Goal: Task Accomplishment & Management: Manage account settings

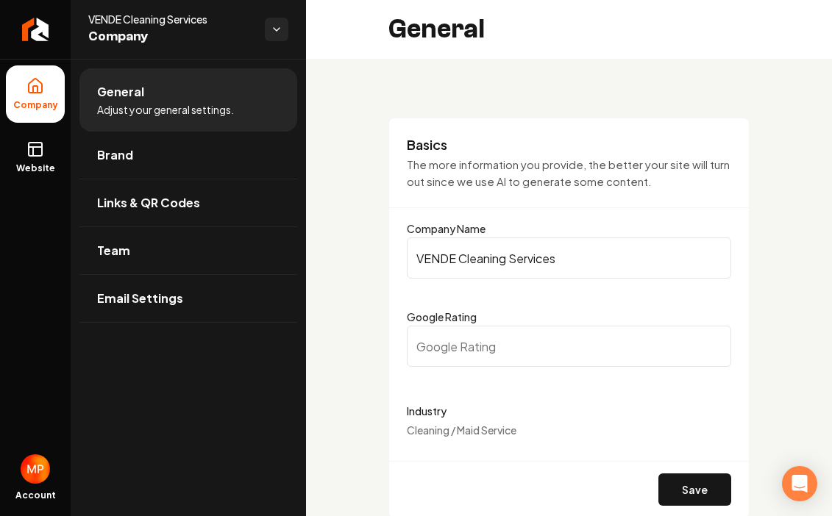
click at [188, 166] on link "Brand" at bounding box center [188, 155] width 218 height 47
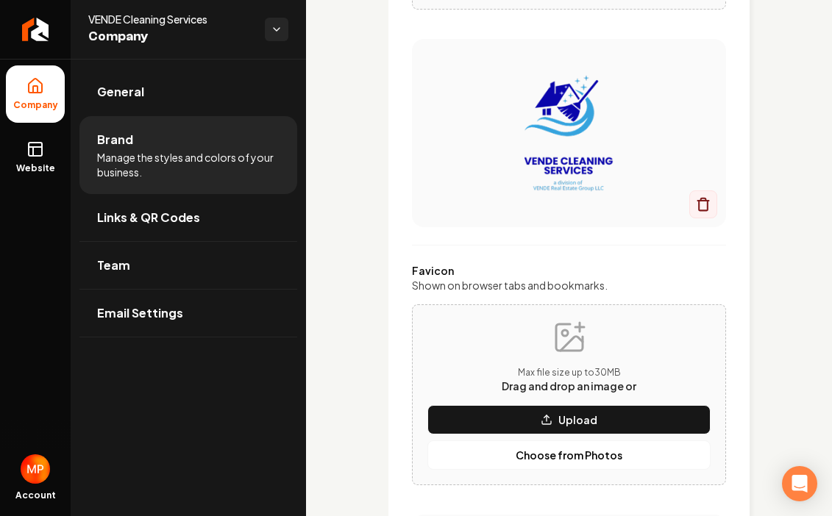
scroll to position [441, 0]
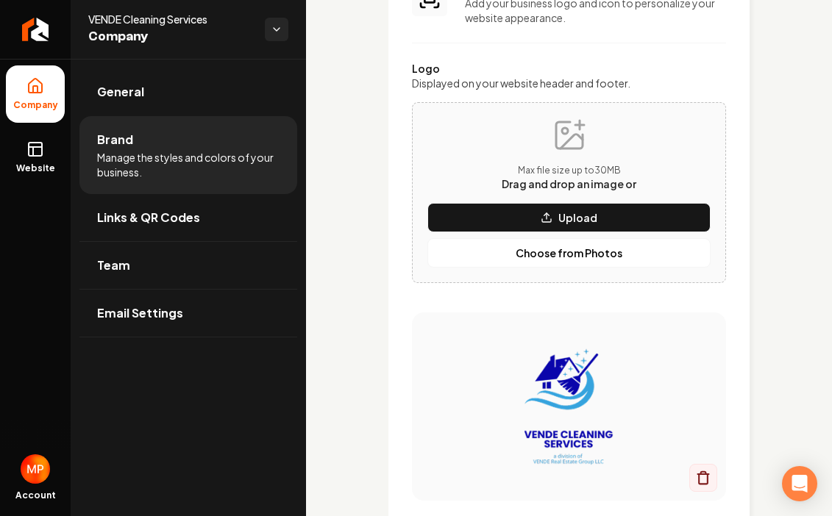
scroll to position [118, 0]
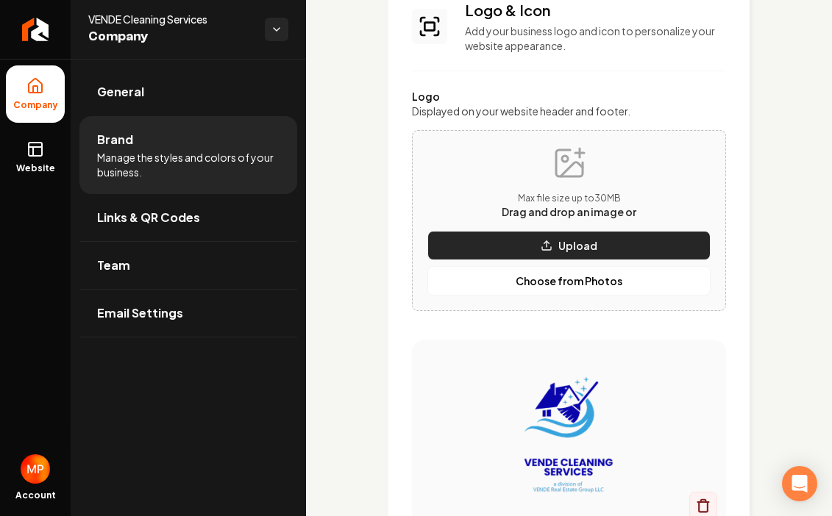
click at [636, 242] on button "Upload" at bounding box center [568, 245] width 283 height 29
click at [640, 236] on button "Upload" at bounding box center [568, 245] width 283 height 29
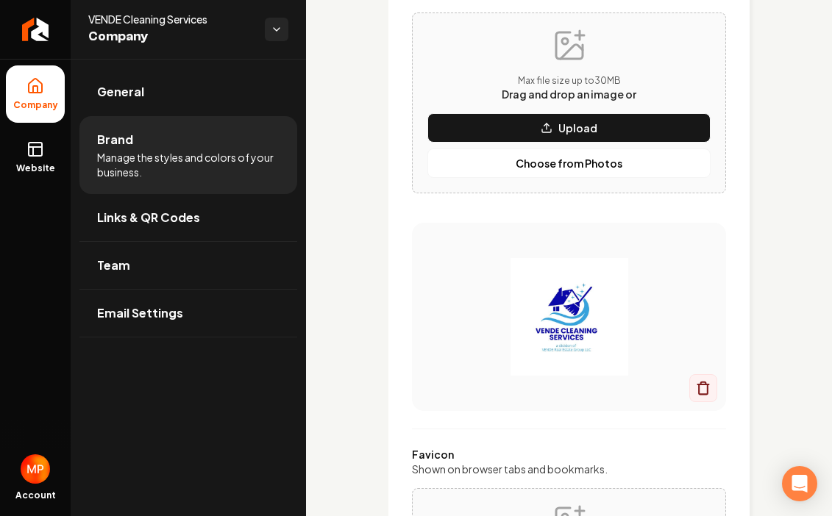
scroll to position [265, 0]
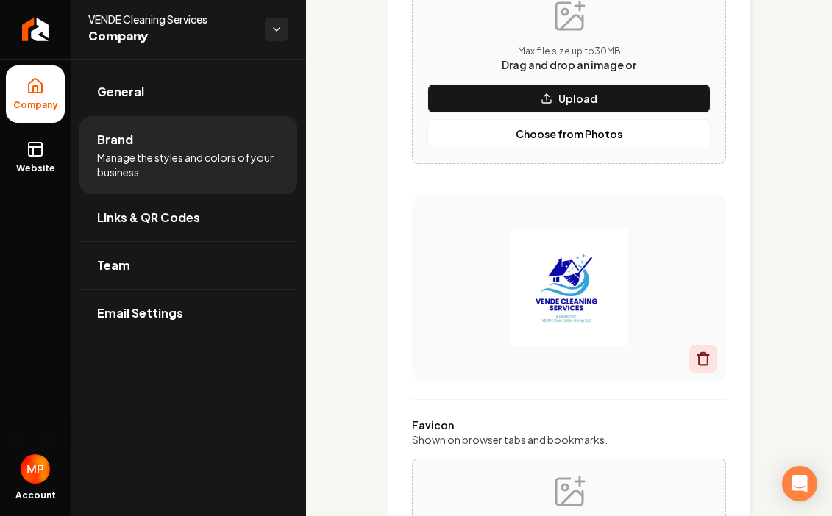
click at [705, 358] on icon "Main content area" at bounding box center [703, 359] width 15 height 15
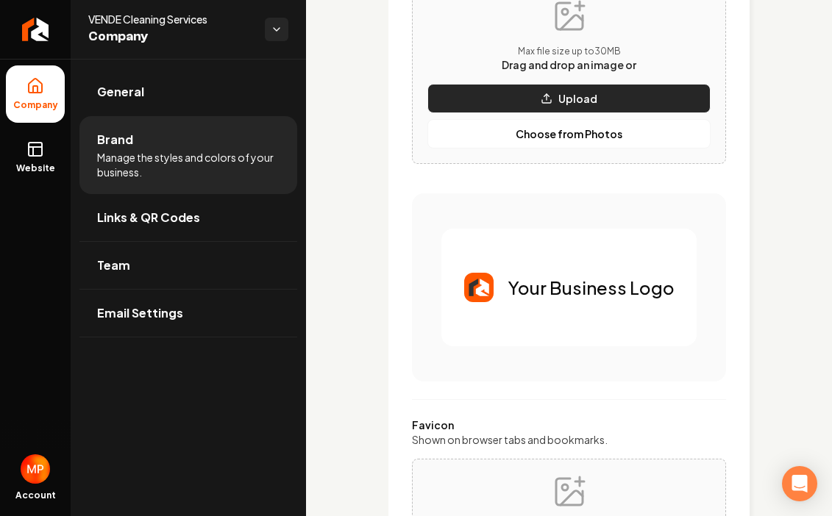
click at [650, 98] on button "Upload" at bounding box center [568, 98] width 283 height 29
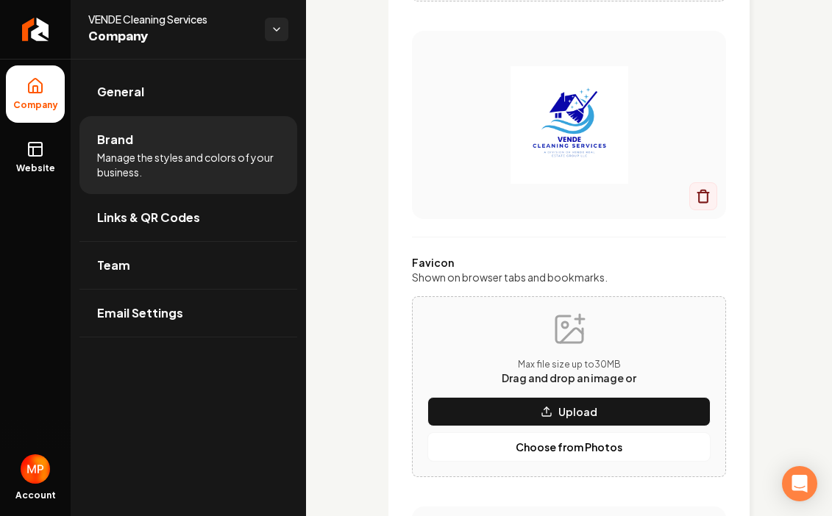
scroll to position [412, 0]
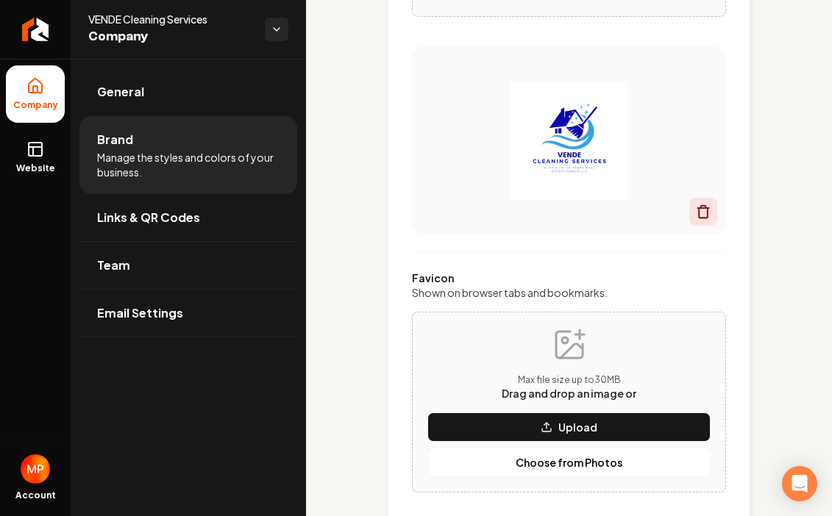
click at [699, 206] on icon "Main content area" at bounding box center [703, 212] width 15 height 15
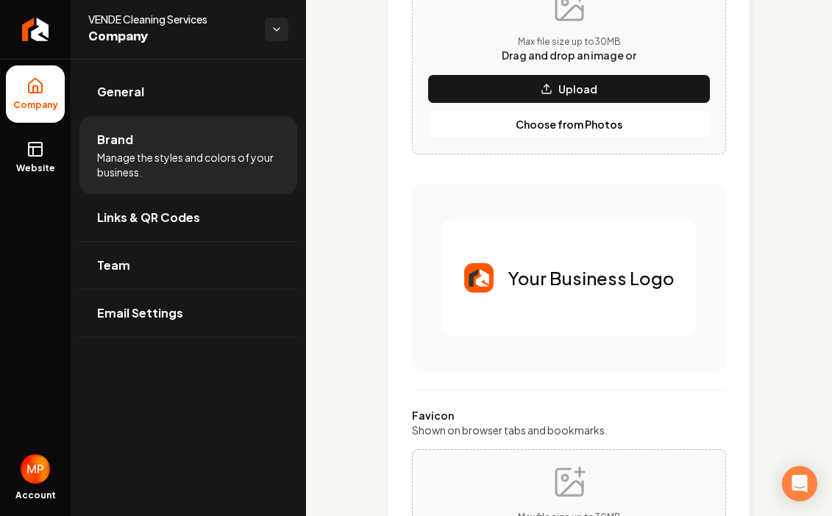
scroll to position [265, 0]
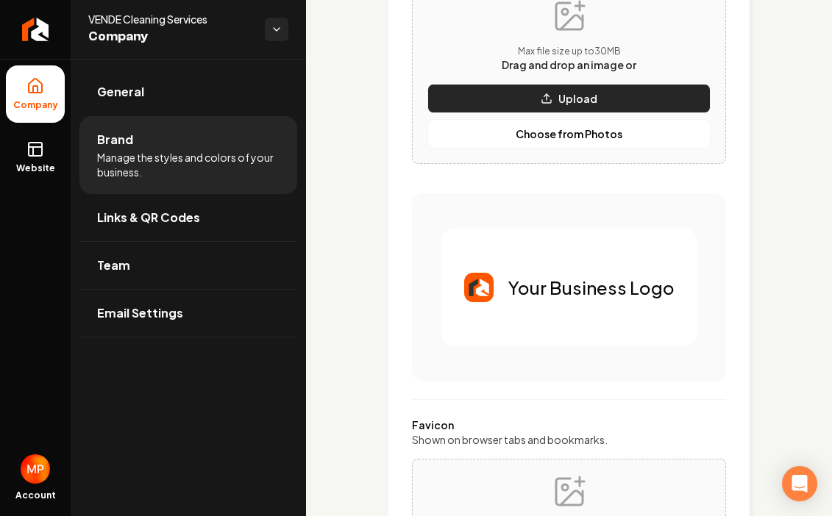
click at [600, 103] on button "Upload" at bounding box center [568, 98] width 283 height 29
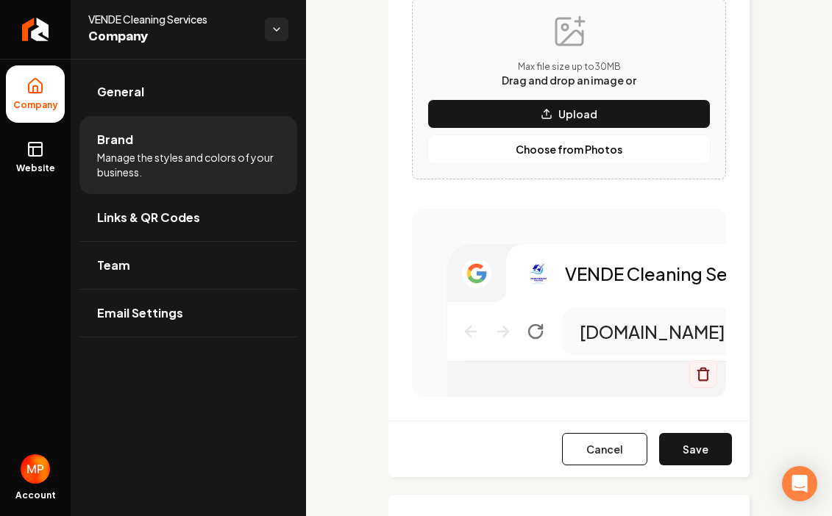
scroll to position [736, 0]
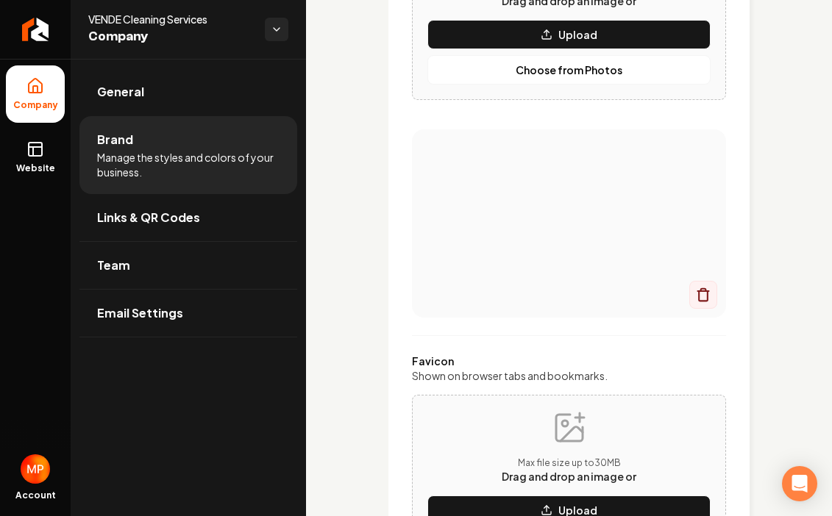
scroll to position [324, 0]
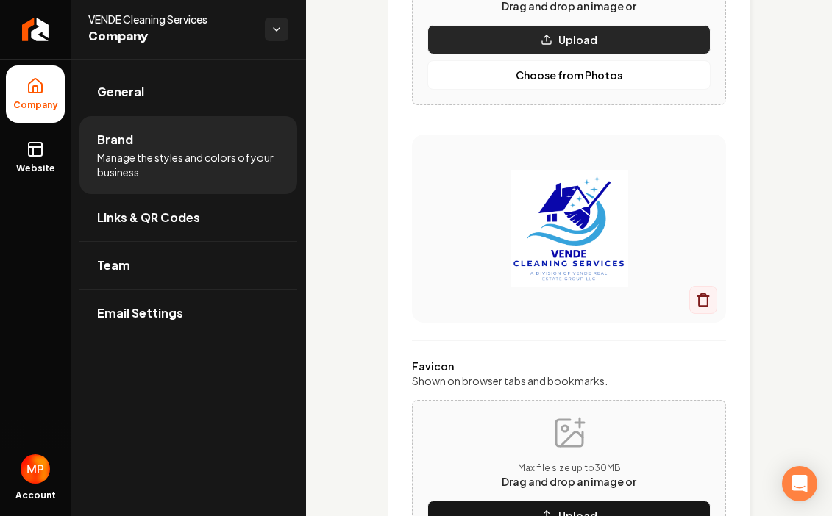
click at [569, 43] on p "Upload" at bounding box center [577, 39] width 39 height 15
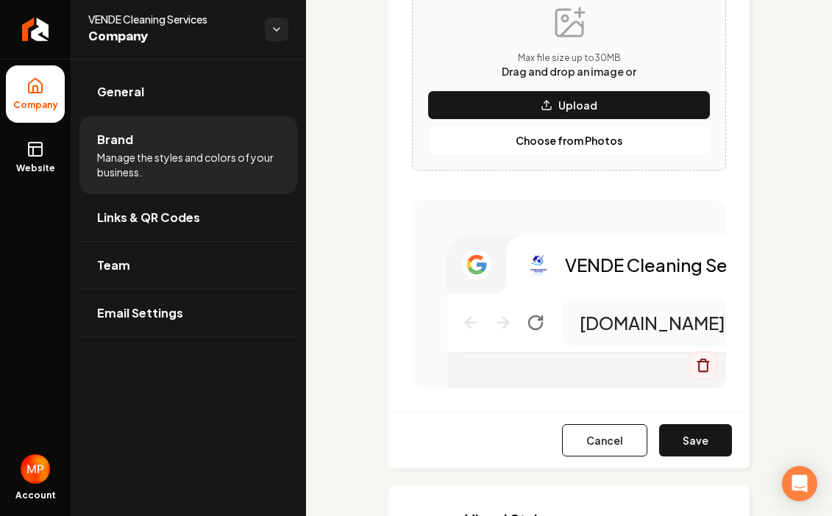
scroll to position [736, 0]
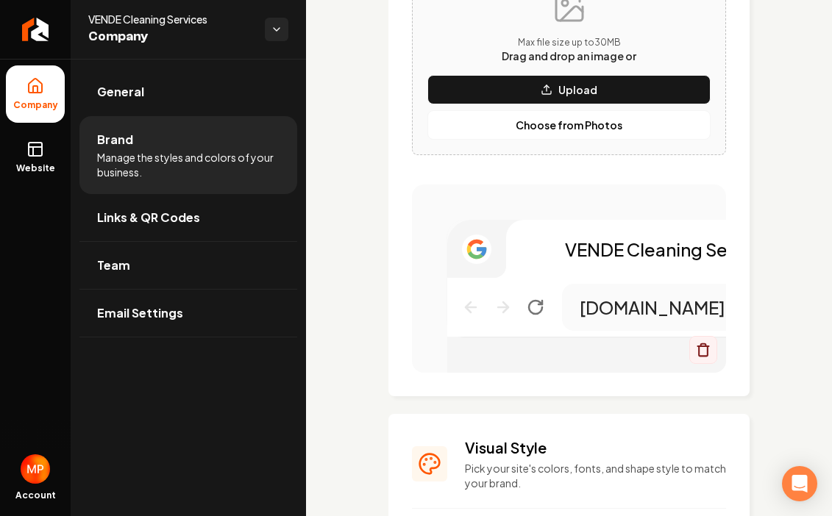
scroll to position [765, 0]
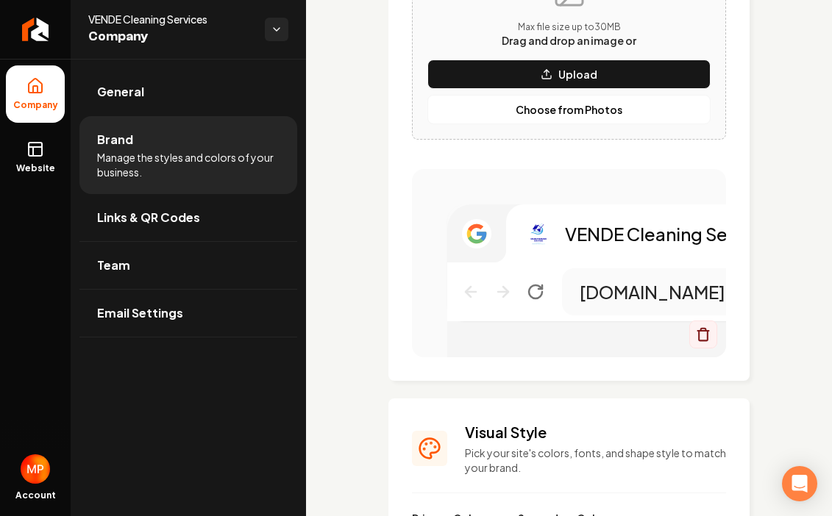
click at [541, 293] on icon "Main content area" at bounding box center [535, 291] width 13 height 13
click at [778, 279] on div "Logo & Icon Add your business logo and icon to personalize your website appeara…" at bounding box center [569, 496] width 526 height 2405
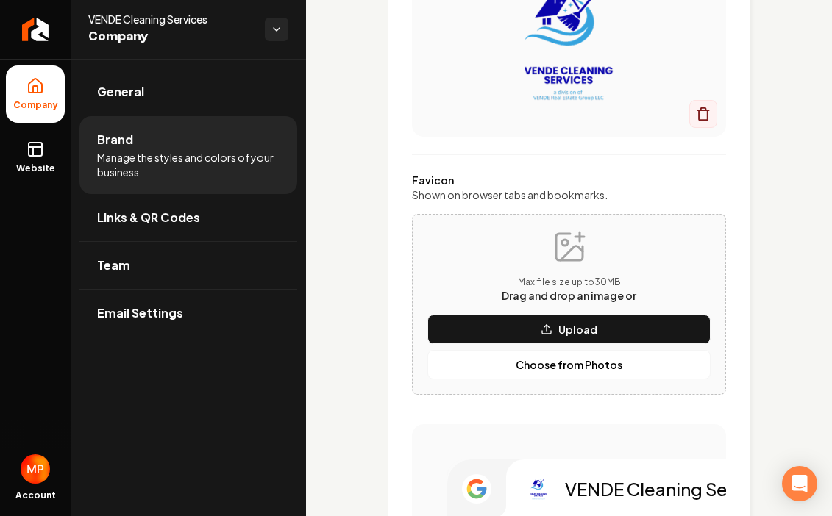
scroll to position [500, 0]
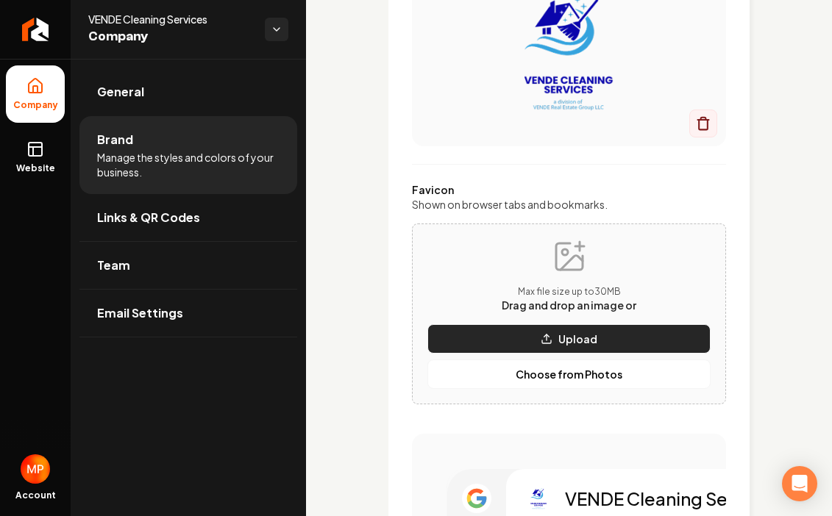
click at [569, 341] on p "Upload" at bounding box center [577, 339] width 39 height 15
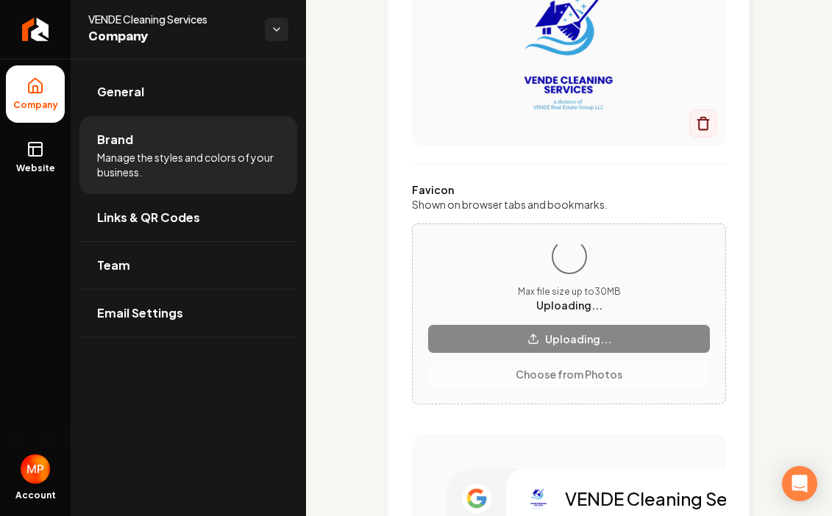
click at [741, 269] on div "Logo & Icon Add your business logo and icon to personalize your website appeara…" at bounding box center [568, 120] width 361 height 1052
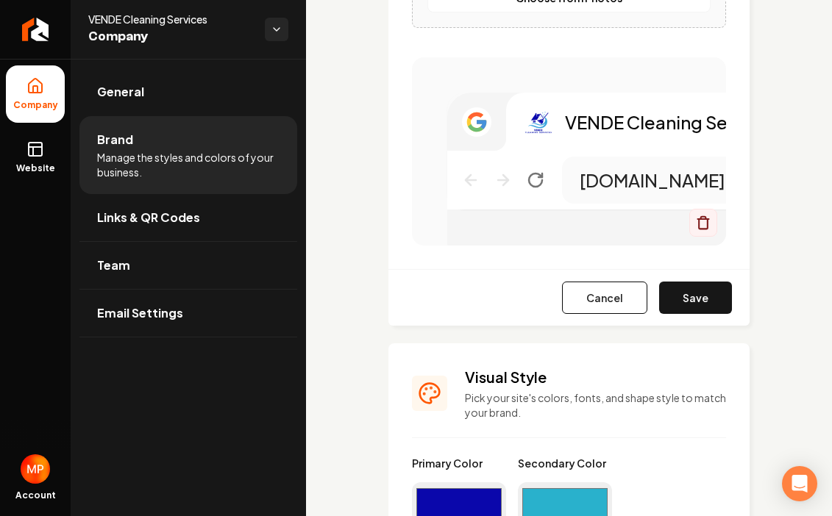
scroll to position [883, 0]
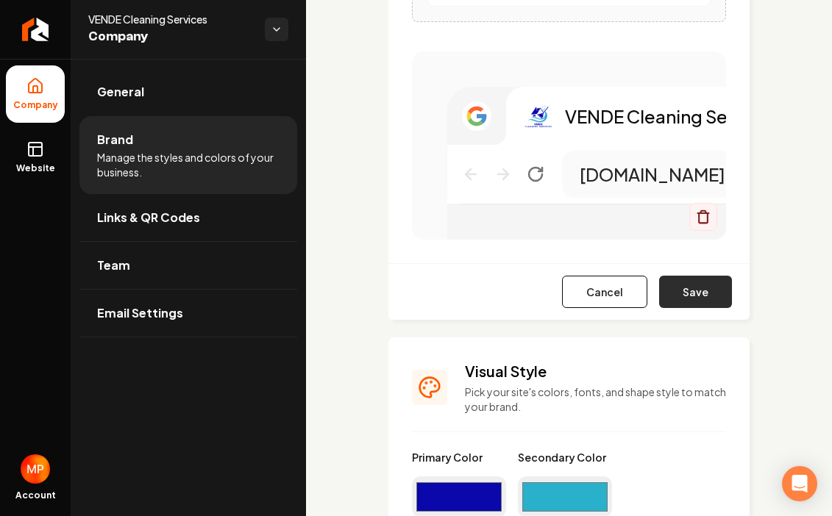
click at [714, 289] on button "Save" at bounding box center [695, 292] width 73 height 32
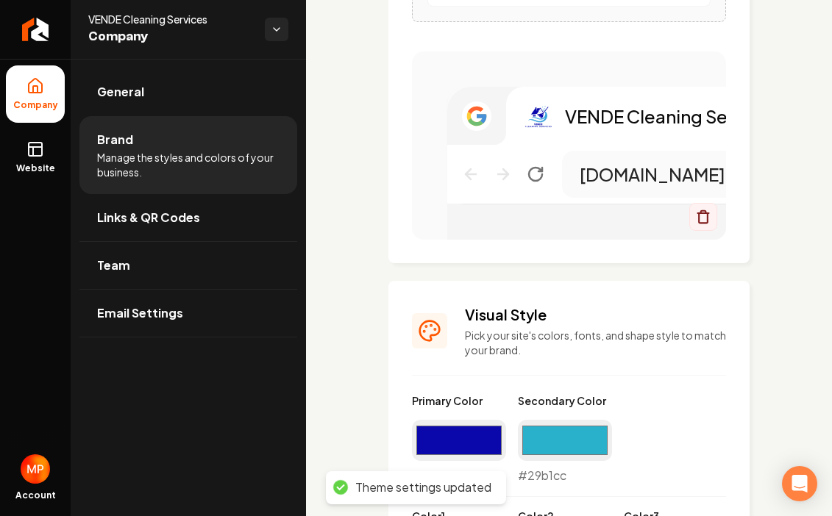
click at [754, 313] on div "Logo & Icon Add your business logo and icon to personalize your website appeara…" at bounding box center [569, 378] width 526 height 2405
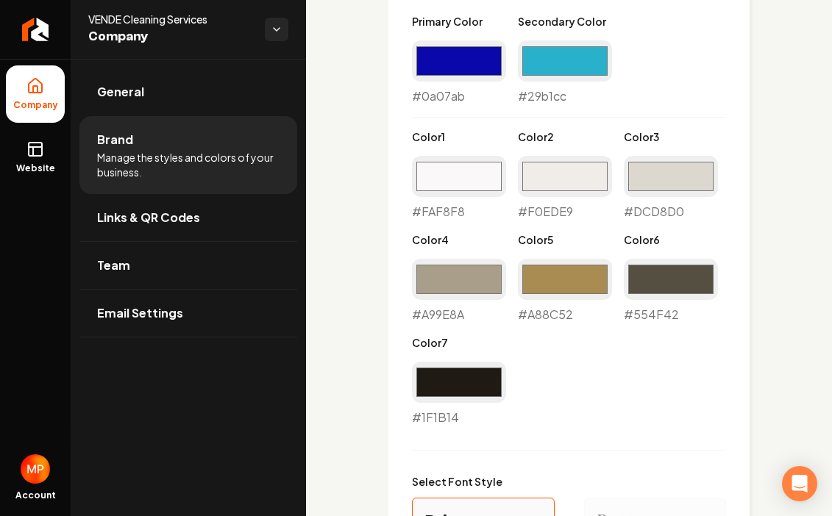
scroll to position [1265, 0]
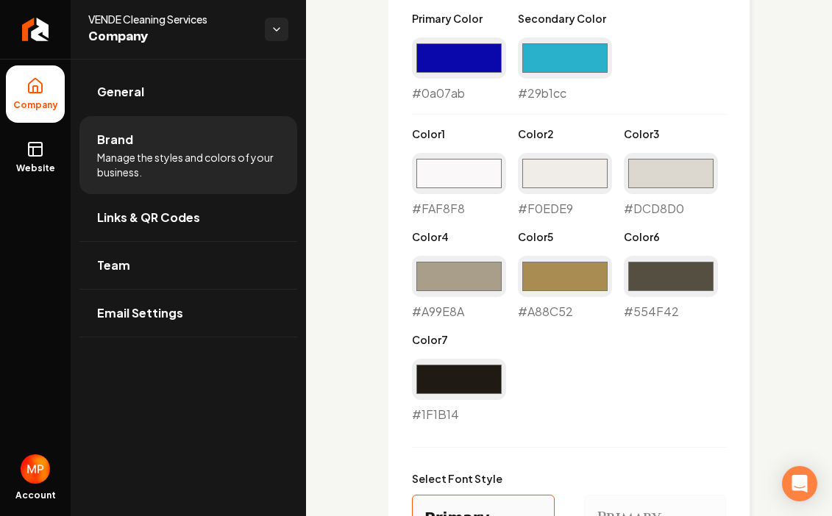
click at [458, 208] on div "#faf8f8 #FAF8F8" at bounding box center [459, 185] width 94 height 65
click at [473, 167] on input "#faf8f8" at bounding box center [459, 173] width 94 height 41
click at [605, 231] on label "Color 5" at bounding box center [565, 237] width 94 height 15
click at [458, 176] on input "#24265d" at bounding box center [459, 173] width 94 height 41
type input "#f1f1f4"
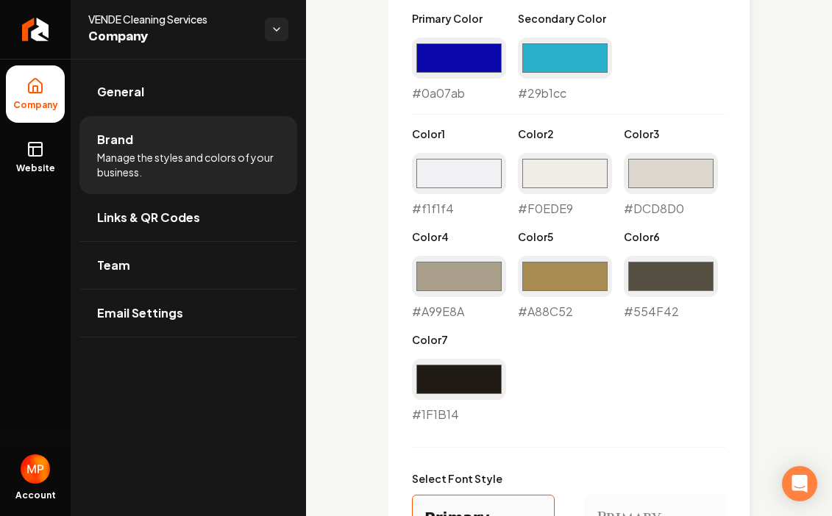
click at [464, 171] on input "#f1f1f4" at bounding box center [459, 173] width 94 height 41
click at [717, 216] on div "#dcd8d0 #DCD8D0" at bounding box center [671, 185] width 94 height 65
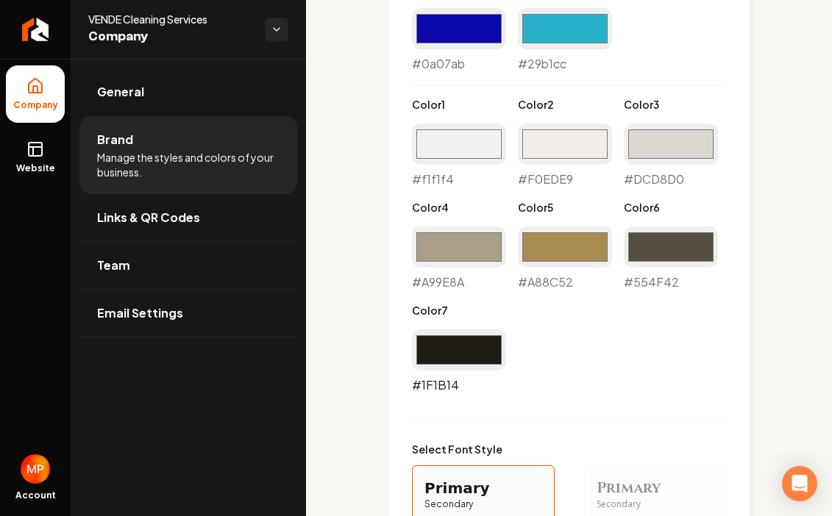
click at [471, 349] on input "#1f1b14" at bounding box center [459, 350] width 94 height 41
type input "#24265d"
click at [668, 246] on input "#554f42" at bounding box center [671, 247] width 94 height 41
click at [466, 249] on input "#a99e8a" at bounding box center [459, 247] width 94 height 41
click at [583, 250] on input "#a88c52" at bounding box center [565, 247] width 94 height 41
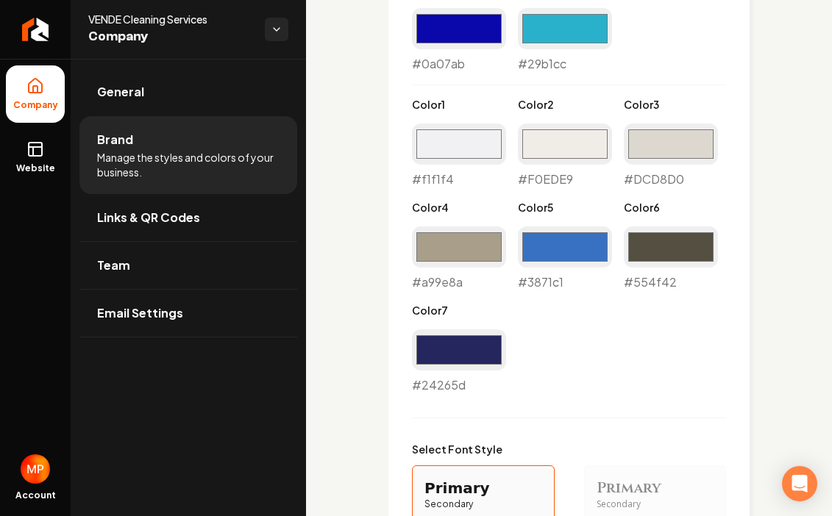
type input "#3871c1"
click at [713, 372] on div "Primary Color #0a07ab #0a07ab Secondary Color #29b1cc #29b1cc Color 1 #f1f1f4 #…" at bounding box center [569, 188] width 314 height 413
click at [674, 244] on input "#554f42" at bounding box center [671, 247] width 94 height 41
click at [475, 241] on input "#a99e8a" at bounding box center [459, 247] width 94 height 41
type input "#51ade5"
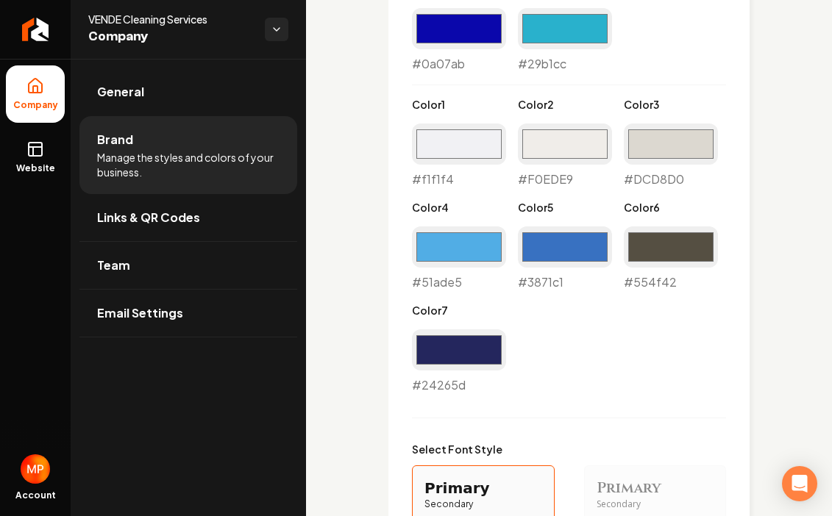
click at [656, 374] on div "Primary Color #0a07ab #0a07ab Secondary Color #29b1cc #29b1cc Color 1 #f1f1f4 #…" at bounding box center [569, 188] width 314 height 413
click at [675, 247] on input "#554f42" at bounding box center [671, 247] width 94 height 41
type input "#2b3ab1"
click at [717, 208] on label "Color 6" at bounding box center [671, 207] width 94 height 15
click at [585, 148] on input "#f0ede9" at bounding box center [565, 144] width 94 height 41
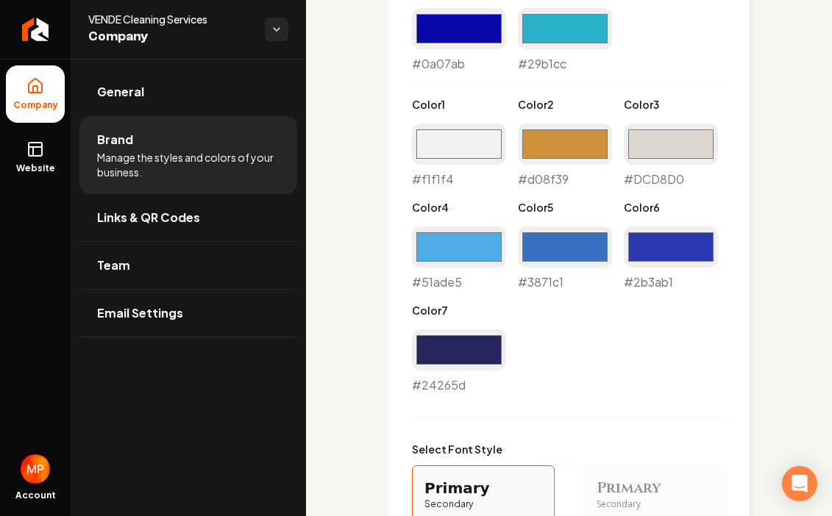
type input "#d08f39"
click at [698, 173] on div "#dcd8d0 #DCD8D0" at bounding box center [671, 156] width 94 height 65
click at [572, 149] on input "#d08f39" at bounding box center [565, 144] width 94 height 41
click at [458, 146] on input "#f1f1f4" at bounding box center [459, 144] width 94 height 41
click at [682, 143] on input "#dcd8d0" at bounding box center [671, 144] width 94 height 41
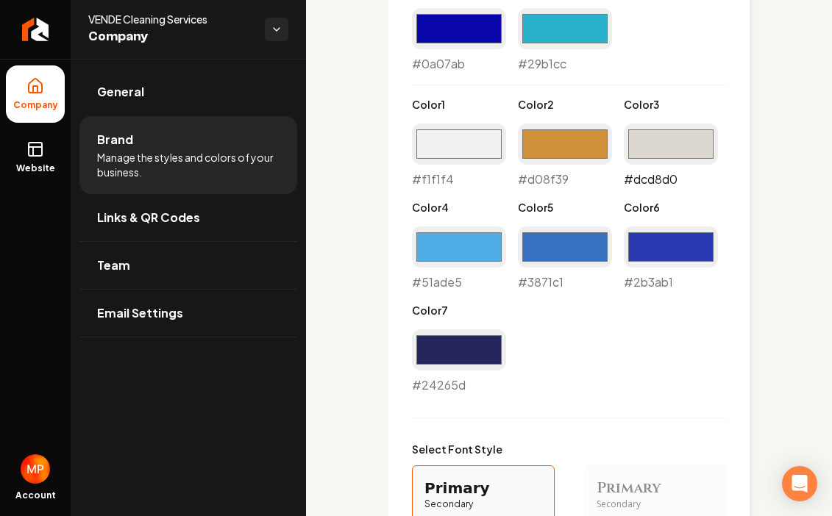
click at [661, 149] on input "#dcd8d0" at bounding box center [671, 144] width 94 height 41
type input "#f68712"
click at [572, 140] on input "#d08f39" at bounding box center [565, 144] width 94 height 41
click at [542, 145] on input "#d08f39" at bounding box center [565, 144] width 94 height 41
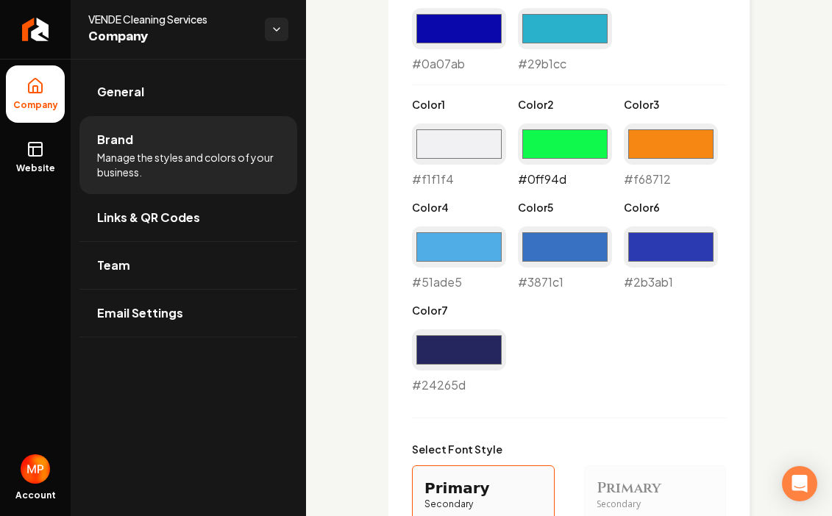
click at [580, 146] on input "#0ff94d" at bounding box center [565, 144] width 94 height 41
type input "#ff941d"
click at [708, 185] on div "#f68712 #f68712" at bounding box center [671, 156] width 94 height 65
click at [676, 140] on input "#f68712" at bounding box center [671, 144] width 94 height 41
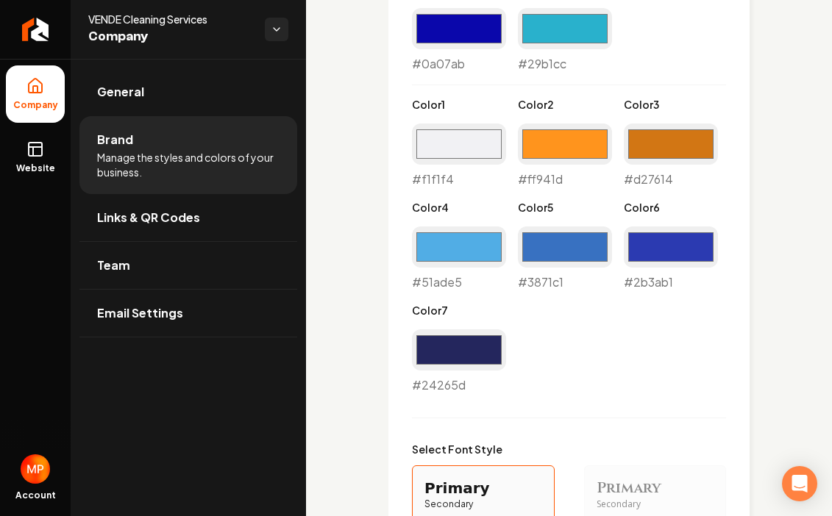
type input "#d27614"
click at [718, 105] on div "Primary Color #0a07ab #0a07ab Secondary Color #29b1cc #29b1cc Color 1 #f1f1f4 #…" at bounding box center [569, 188] width 314 height 413
click at [466, 144] on input "#f1f1f4" at bounding box center [459, 144] width 94 height 41
click at [696, 169] on div "#d27614 #d27614" at bounding box center [671, 156] width 94 height 65
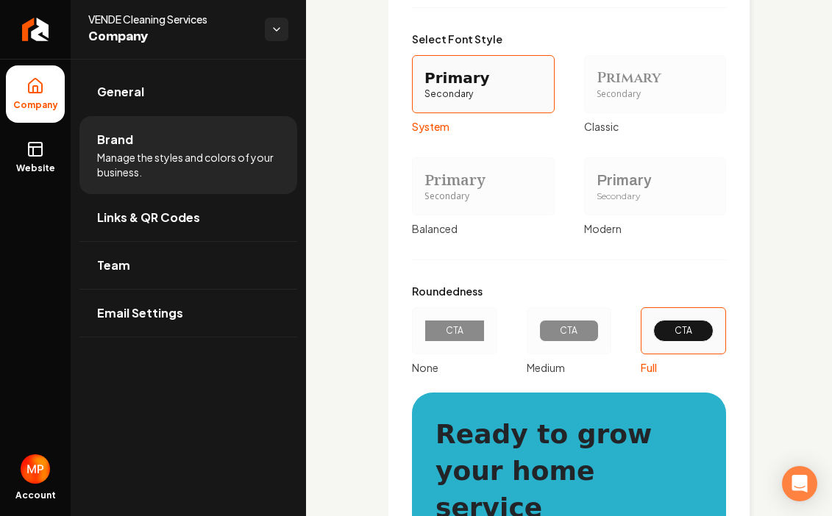
scroll to position [1707, 0]
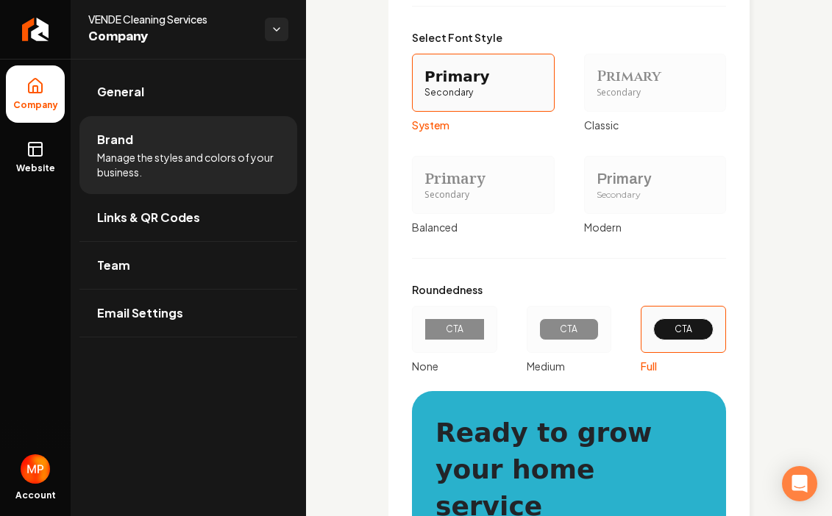
click at [466, 193] on div "Secondary" at bounding box center [483, 195] width 118 height 13
click at [423, 191] on button "Primary Secondary Balanced" at bounding box center [417, 185] width 12 height 12
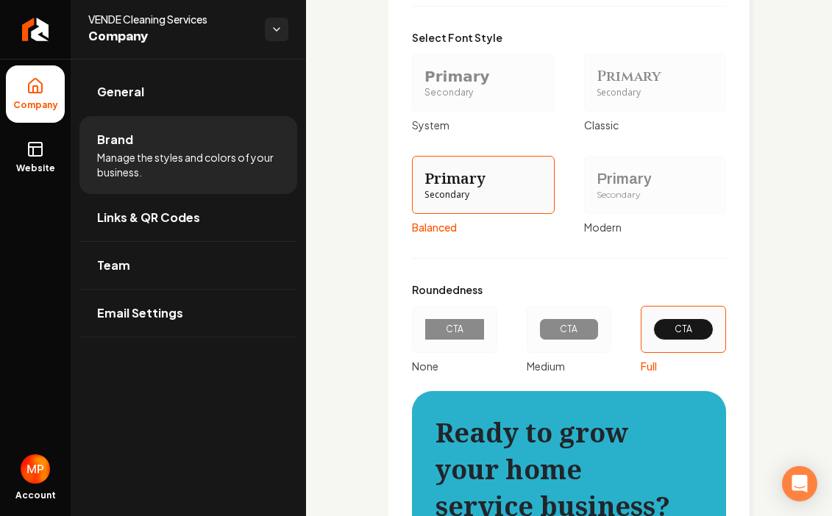
click at [622, 174] on div "Primary" at bounding box center [656, 178] width 118 height 21
click at [595, 179] on button "Primary Secondary Modern" at bounding box center [589, 185] width 12 height 12
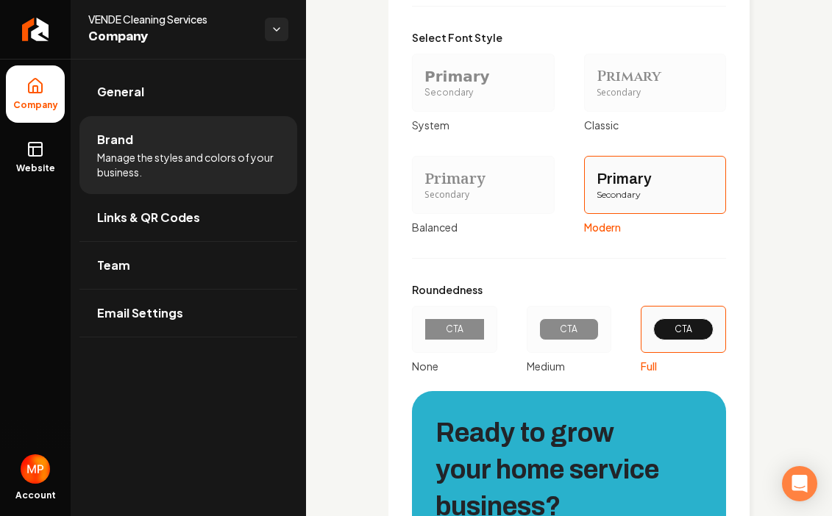
click at [632, 95] on div "Secondary" at bounding box center [656, 93] width 118 height 13
click at [595, 88] on button "Primary Secondary Classic" at bounding box center [589, 83] width 12 height 12
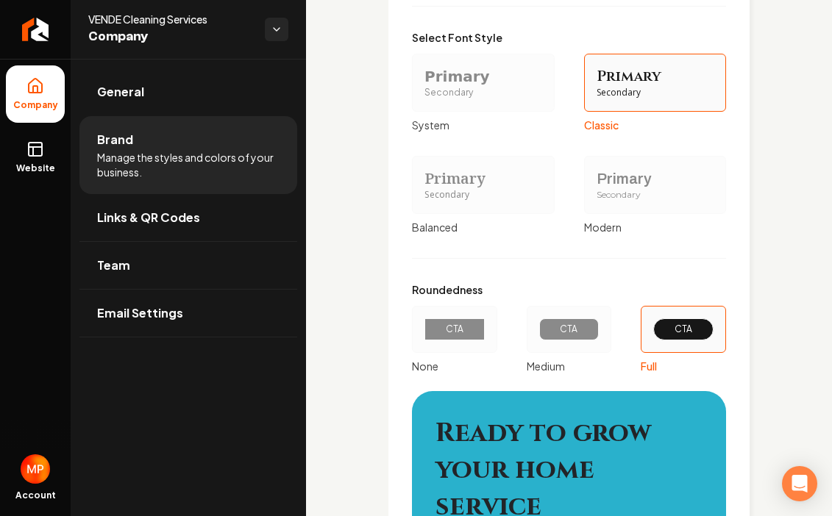
click at [488, 86] on div "Primary" at bounding box center [483, 76] width 118 height 21
click at [423, 86] on button "Primary Secondary System" at bounding box center [417, 83] width 12 height 12
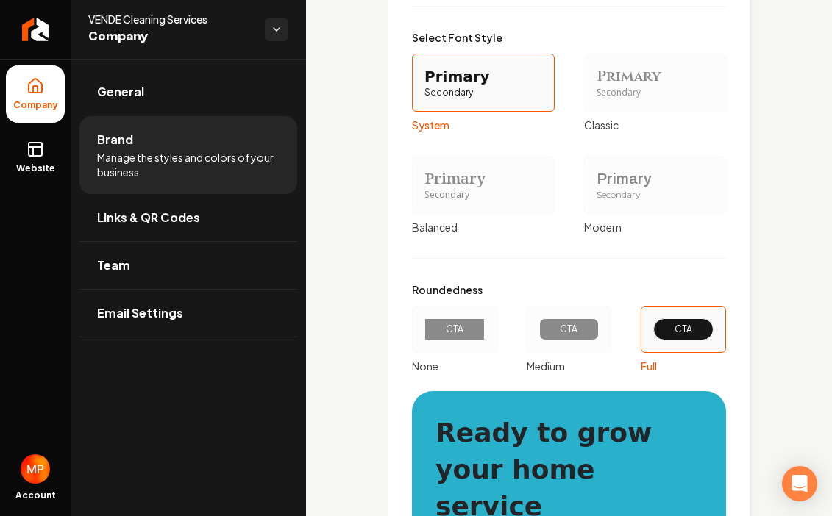
click at [623, 177] on div "Primary" at bounding box center [656, 178] width 118 height 21
click at [595, 179] on button "Primary Secondary Modern" at bounding box center [589, 185] width 12 height 12
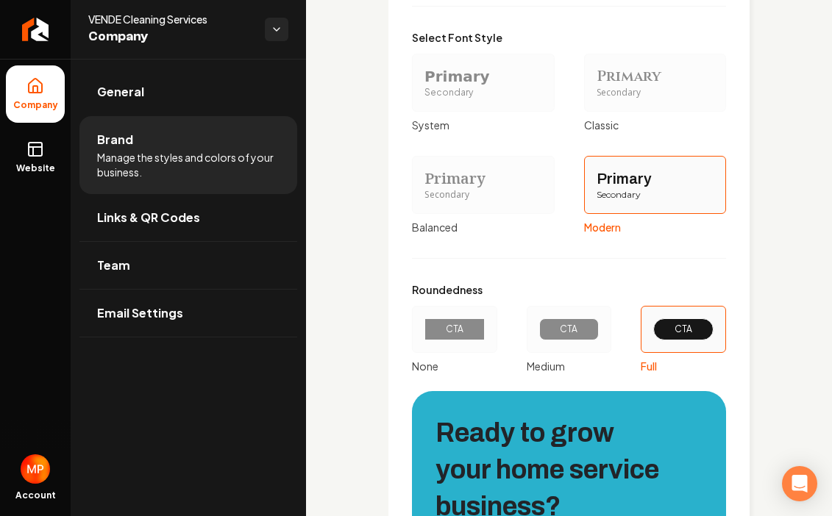
type button "MODERN"
type button "SYSTEM"
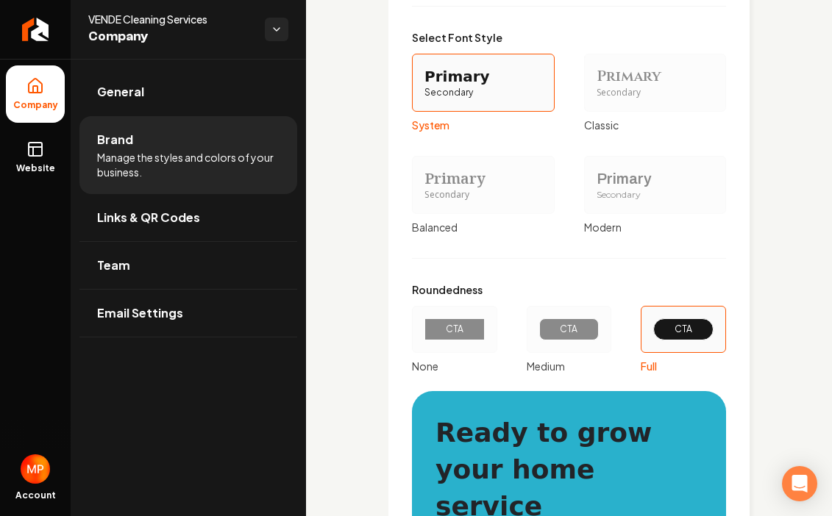
click at [717, 232] on div "Modern" at bounding box center [655, 227] width 143 height 15
click at [595, 191] on button "MODERN" at bounding box center [589, 185] width 12 height 12
type button "CLASSIC"
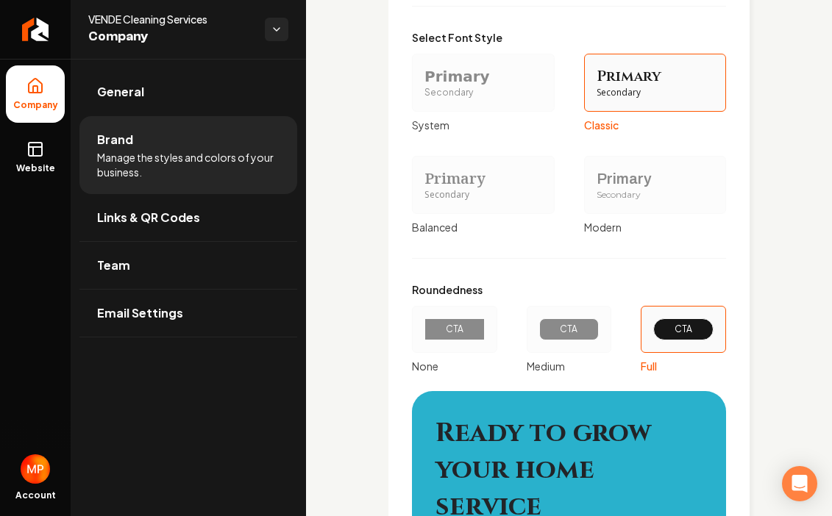
click at [717, 232] on div "Modern" at bounding box center [655, 227] width 143 height 15
click at [595, 191] on button "MODERN" at bounding box center [589, 185] width 12 height 12
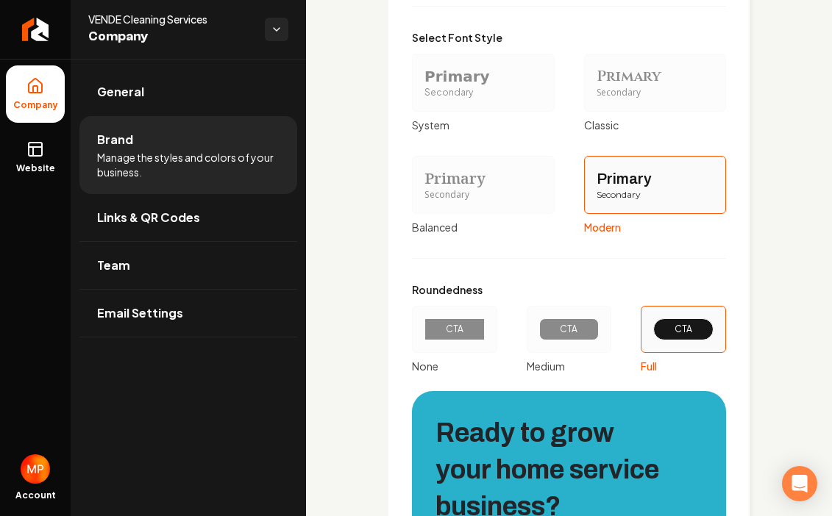
click at [717, 232] on div "Modern" at bounding box center [655, 227] width 143 height 15
click at [595, 191] on button "Primary Secondary Modern" at bounding box center [589, 185] width 12 height 12
click at [733, 235] on div "Visual Style Pick your site's colors, fonts, and shape style to match your bran…" at bounding box center [568, 99] width 361 height 1284
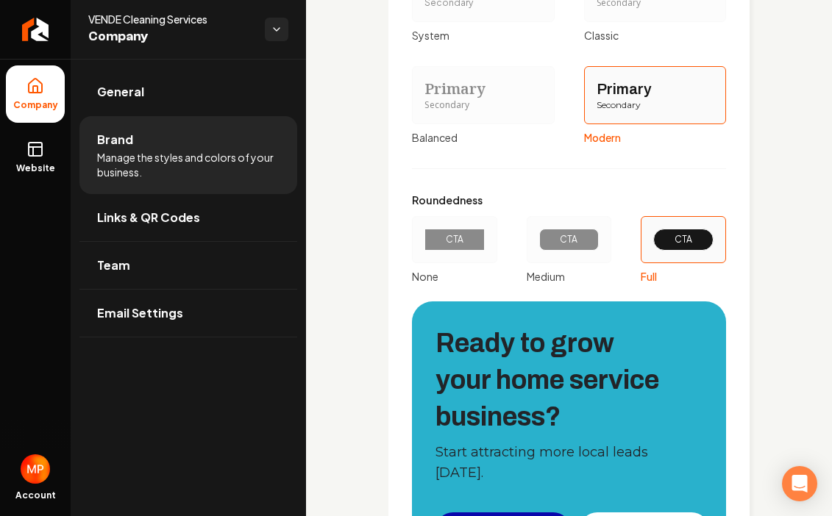
scroll to position [1824, 0]
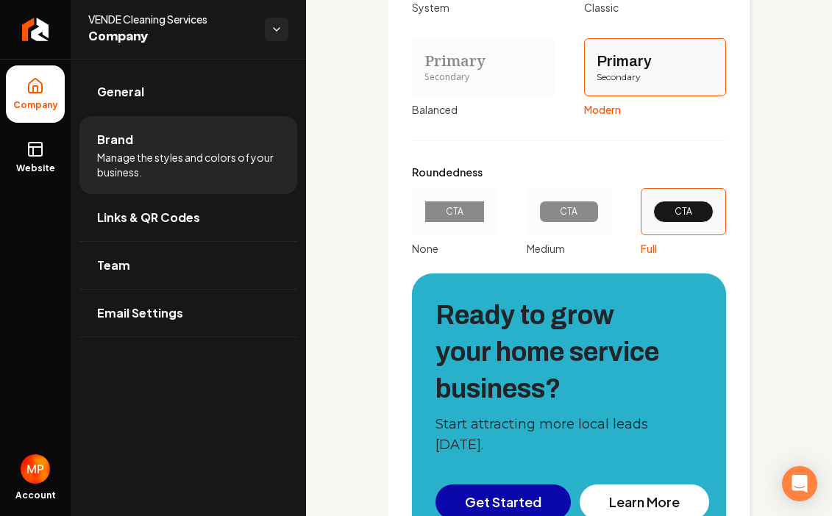
click at [464, 63] on div "Primary" at bounding box center [483, 61] width 118 height 21
click at [423, 63] on button "Primary Secondary Balanced" at bounding box center [417, 67] width 12 height 12
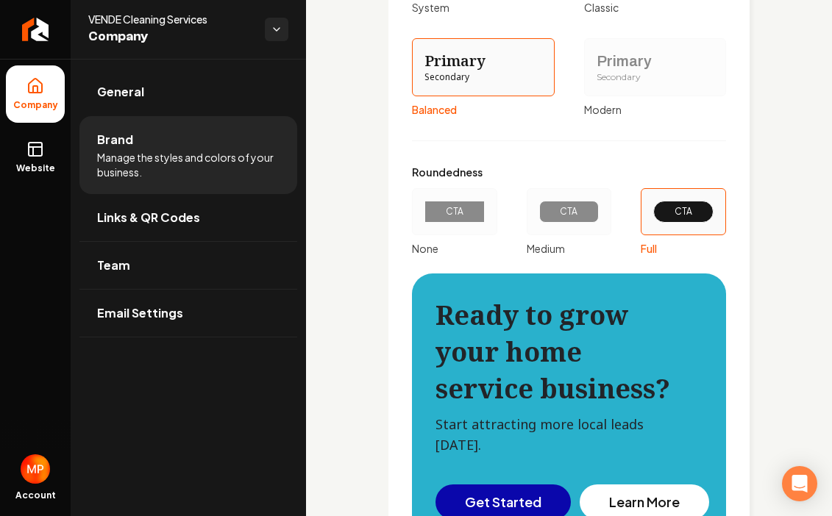
click at [458, 1] on div "System" at bounding box center [483, 7] width 143 height 15
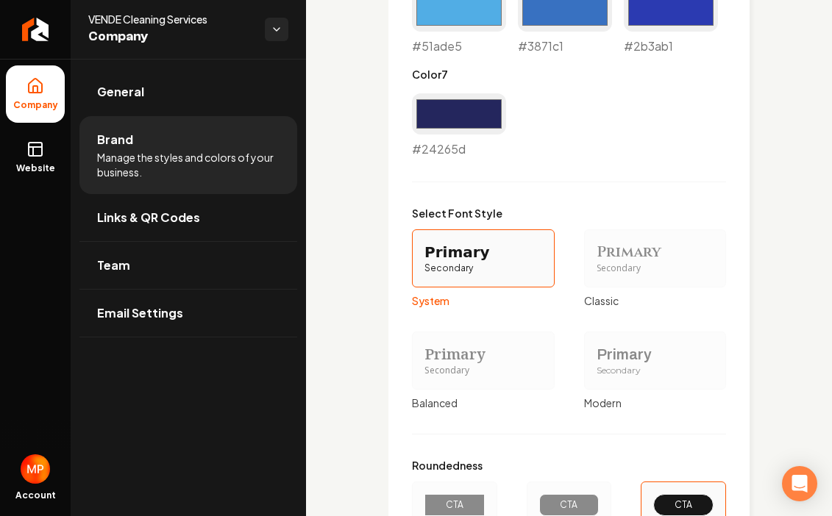
click at [737, 291] on div "Visual Style Pick your site's colors, fonts, and shape style to match your bran…" at bounding box center [568, 293] width 361 height 1321
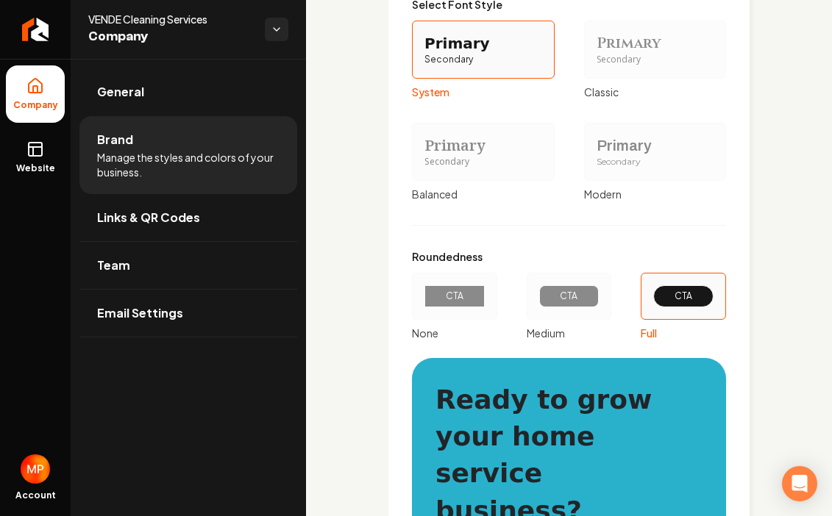
scroll to position [1737, 0]
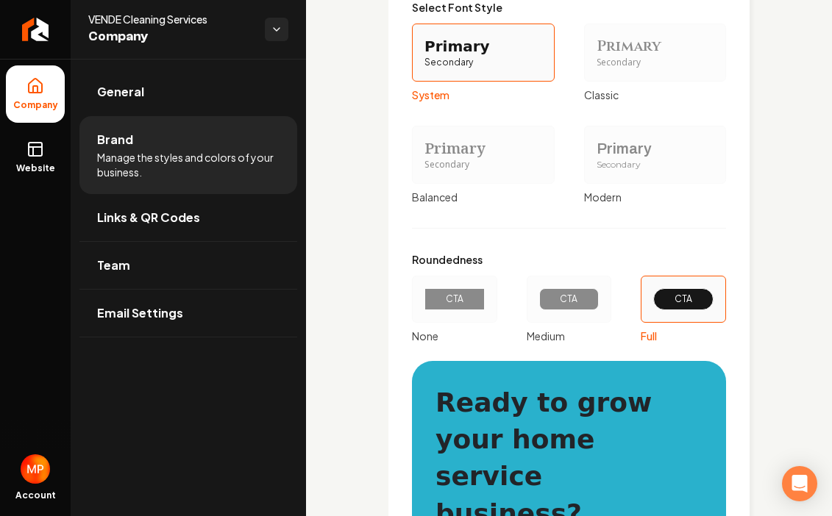
click at [673, 40] on div "Primary" at bounding box center [656, 46] width 118 height 21
click at [595, 46] on button "CLASSIC" at bounding box center [589, 52] width 12 height 12
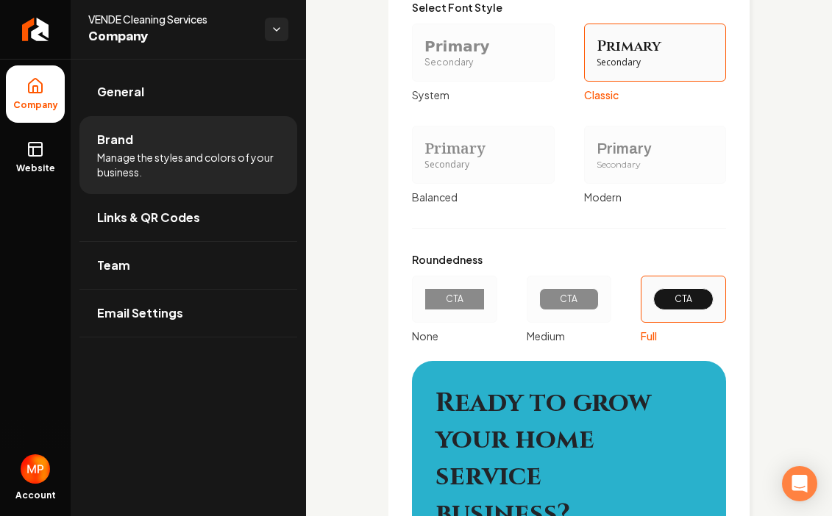
click at [737, 220] on div "Visual Style Pick your site's colors, fonts, and shape style to match your bran…" at bounding box center [568, 87] width 361 height 1321
click at [655, 162] on div "Secondary" at bounding box center [656, 165] width 118 height 13
click at [595, 160] on button "MODERN" at bounding box center [589, 155] width 12 height 12
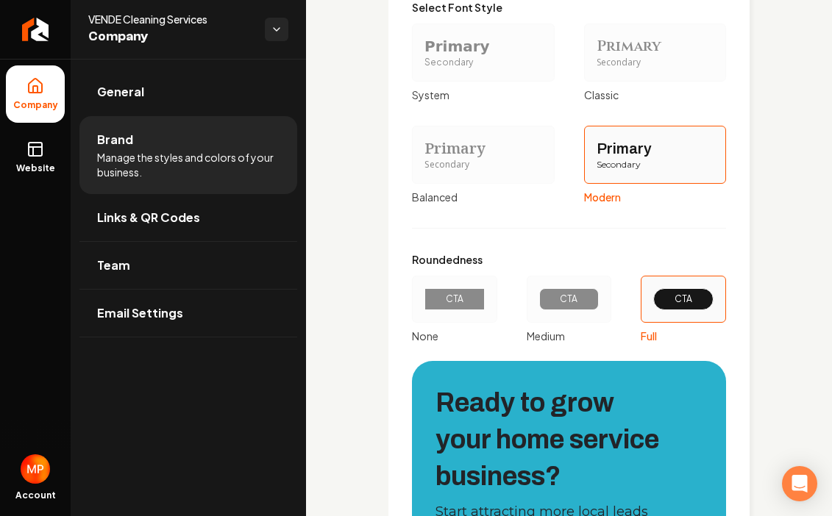
click at [743, 246] on div "Visual Style Pick your site's colors, fonts, and shape style to match your bran…" at bounding box center [568, 69] width 361 height 1284
click at [472, 66] on div "Secondary" at bounding box center [483, 63] width 118 height 13
click at [423, 58] on button "SYSTEM" at bounding box center [417, 52] width 12 height 12
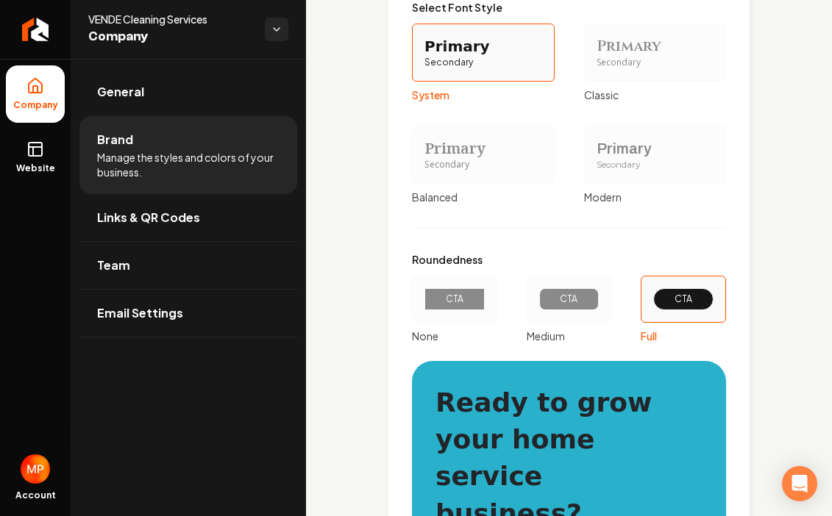
click at [469, 163] on div "Secondary" at bounding box center [483, 165] width 118 height 13
click at [423, 160] on button "Primary Secondary Balanced" at bounding box center [417, 155] width 12 height 12
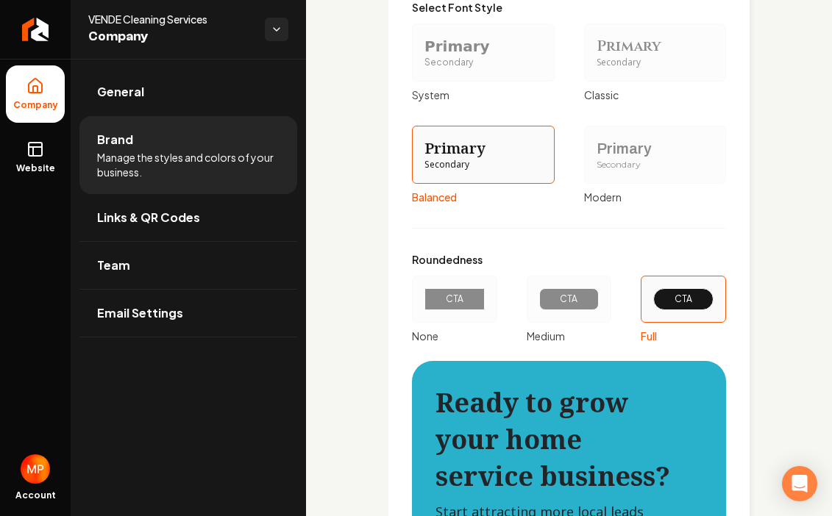
click at [736, 277] on div "Visual Style Pick your site's colors, fonts, and shape style to match your bran…" at bounding box center [568, 69] width 361 height 1284
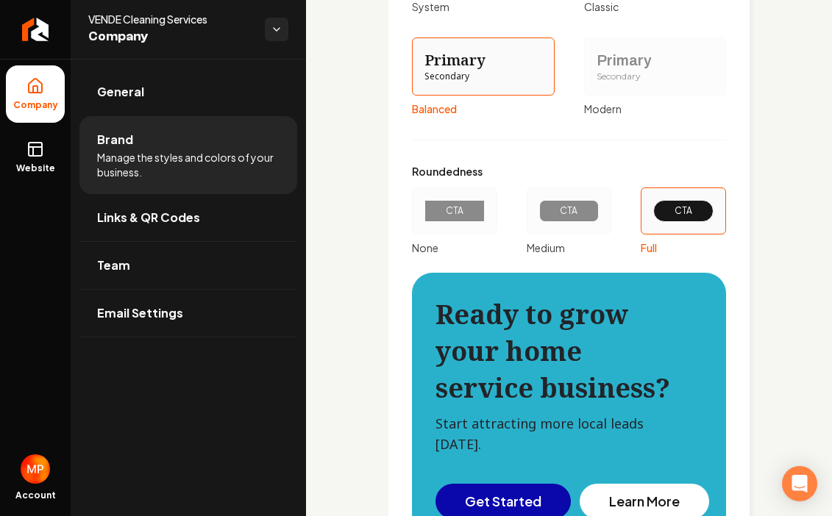
scroll to position [1796, 0]
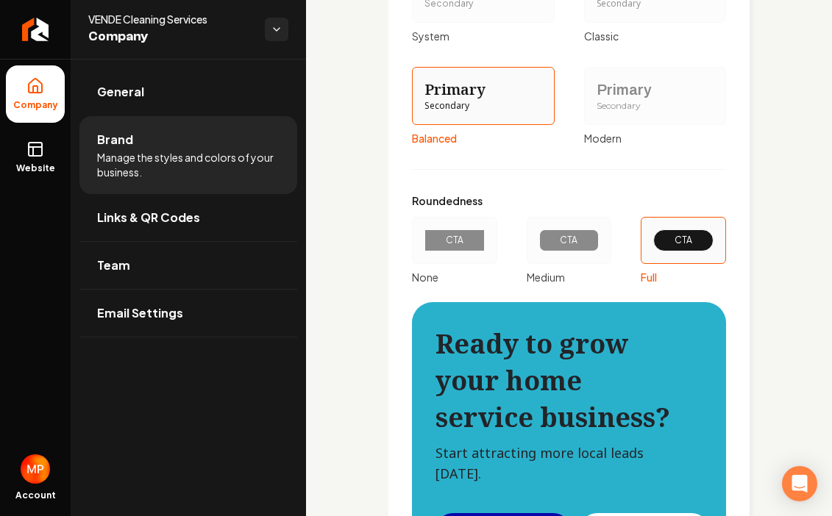
click at [672, 108] on div "Secondary" at bounding box center [656, 106] width 118 height 13
click at [595, 102] on button "MODERN" at bounding box center [589, 96] width 12 height 12
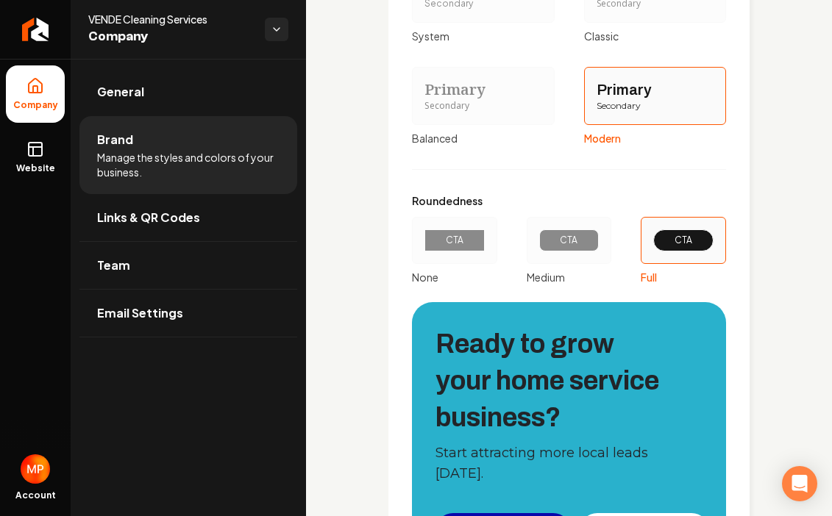
click at [742, 268] on div "Visual Style Pick your site's colors, fonts, and shape style to match your bran…" at bounding box center [568, 10] width 361 height 1284
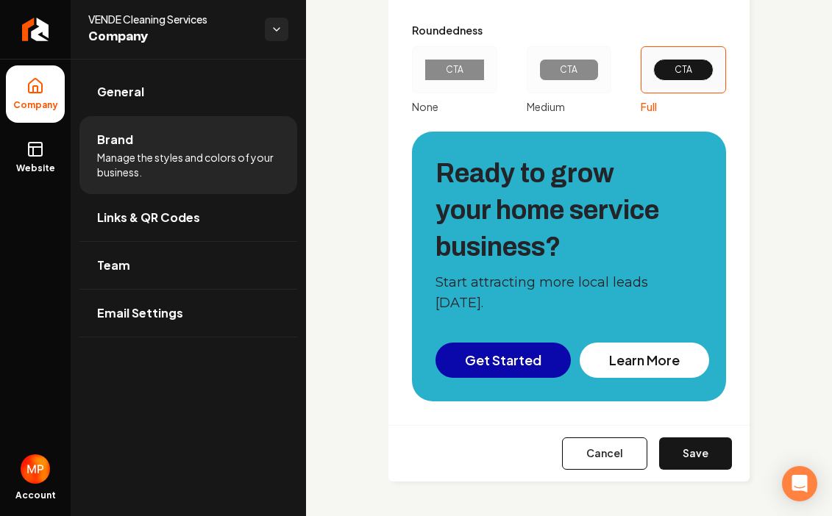
scroll to position [1967, 0]
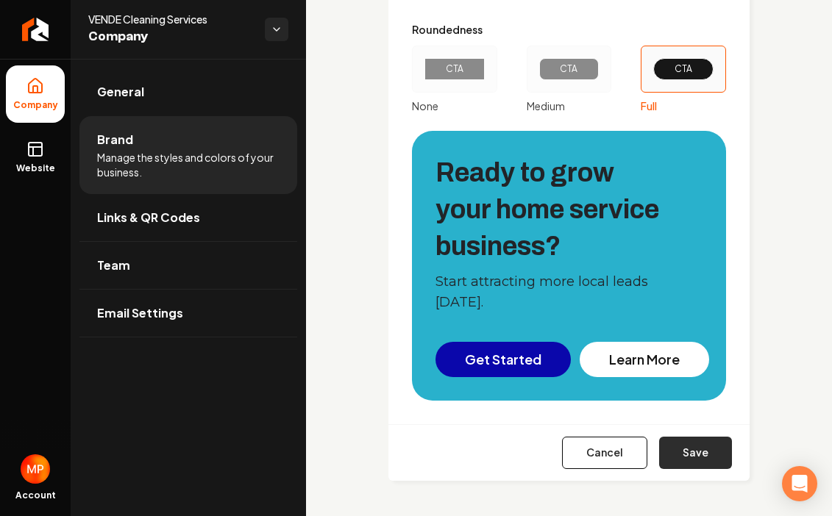
click at [705, 452] on button "Save" at bounding box center [695, 453] width 73 height 32
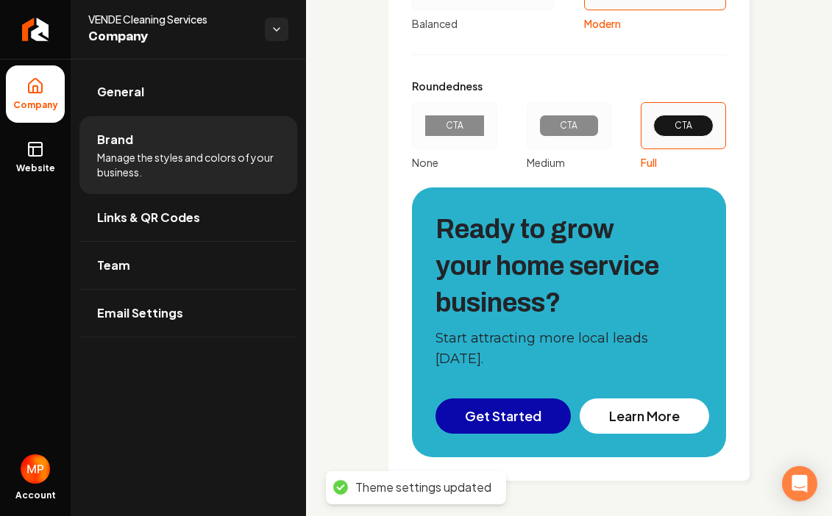
scroll to position [1910, 0]
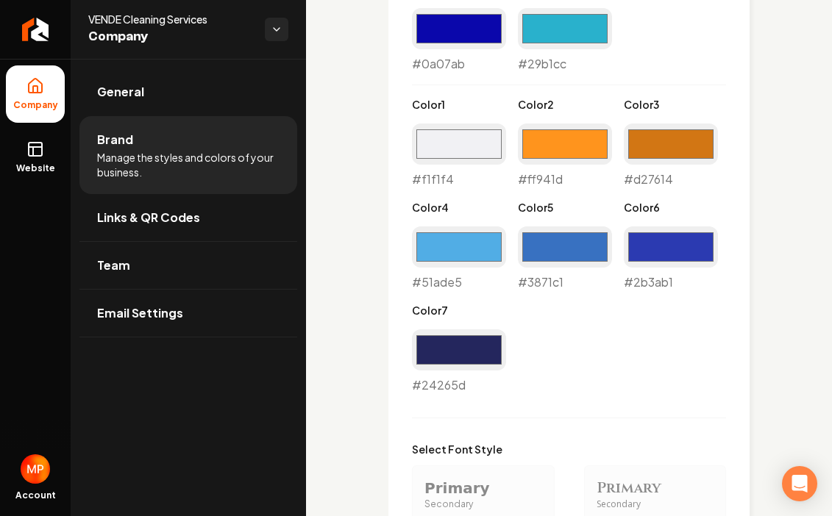
scroll to position [1293, 0]
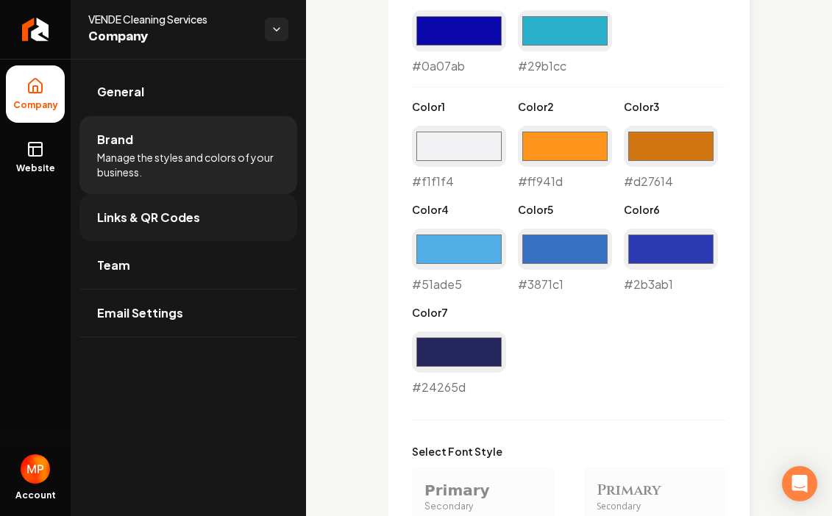
click at [217, 224] on link "Links & QR Codes" at bounding box center [188, 217] width 218 height 47
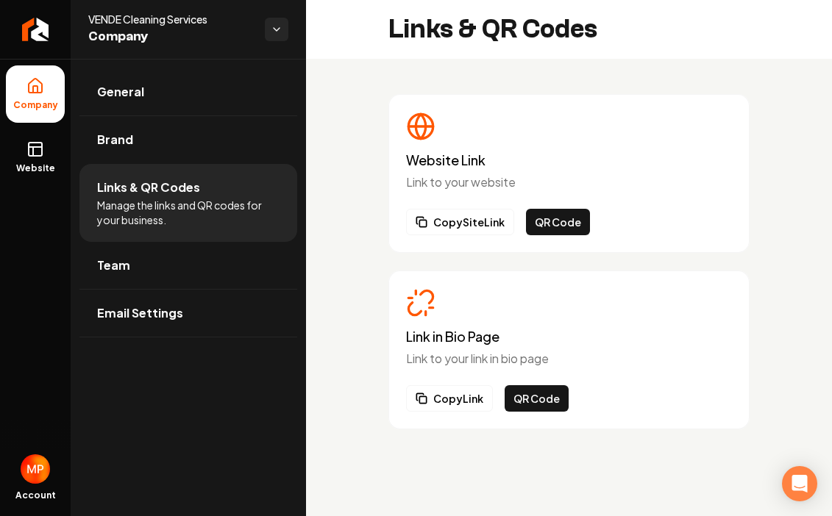
click at [468, 180] on p "Link to your website" at bounding box center [569, 183] width 326 height 18
click at [449, 155] on h3 "Website Link" at bounding box center [569, 160] width 326 height 15
click at [459, 220] on button "Copy Site Link" at bounding box center [460, 222] width 108 height 26
click at [470, 397] on button "Copy Link" at bounding box center [449, 398] width 87 height 26
click at [182, 137] on link "Brand" at bounding box center [188, 139] width 218 height 47
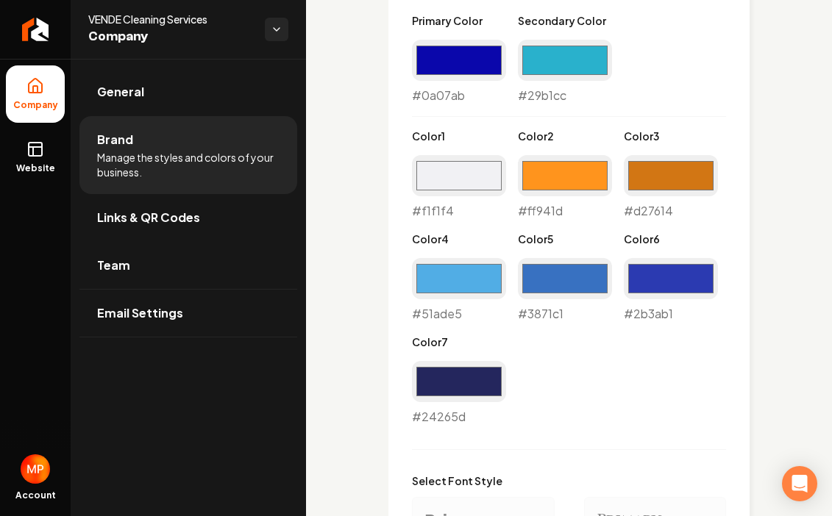
scroll to position [1265, 0]
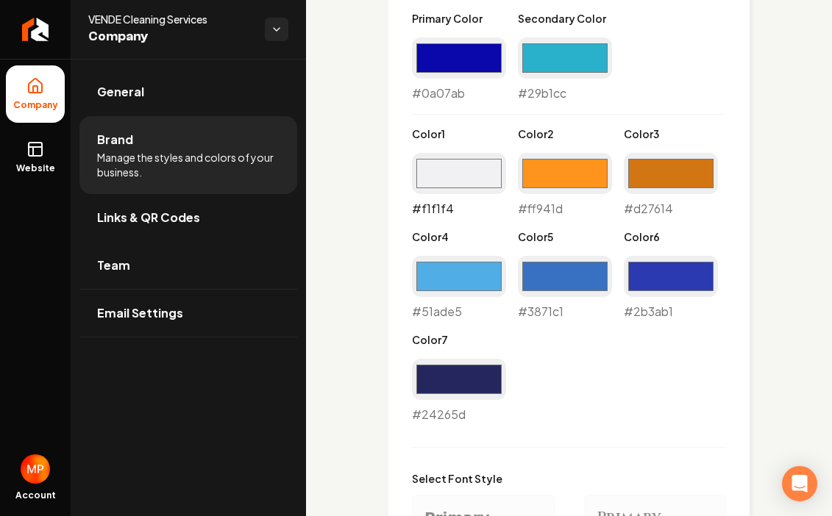
click at [458, 178] on input "#f1f1f4" at bounding box center [459, 173] width 94 height 41
type input "#ffffff"
click at [725, 354] on div "Primary Color #0a07ab #0a07ab Secondary Color #29b1cc #29b1cc Color 1 #ffffff #…" at bounding box center [569, 217] width 314 height 413
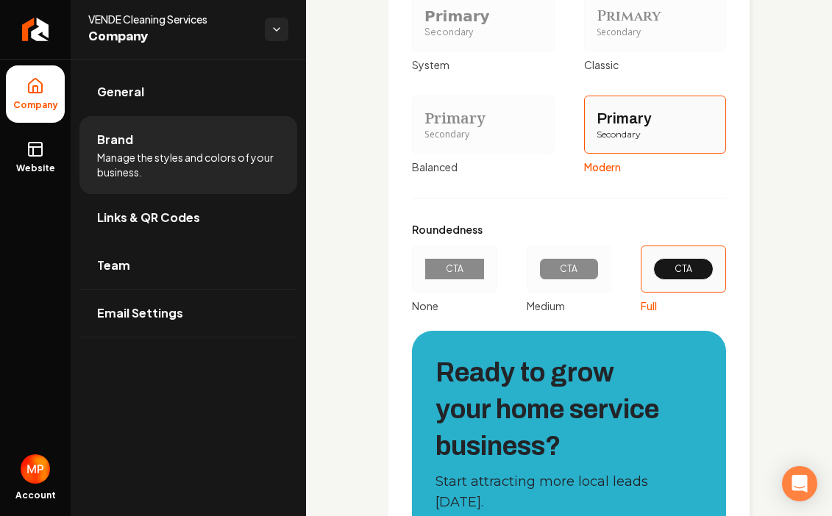
scroll to position [1967, 0]
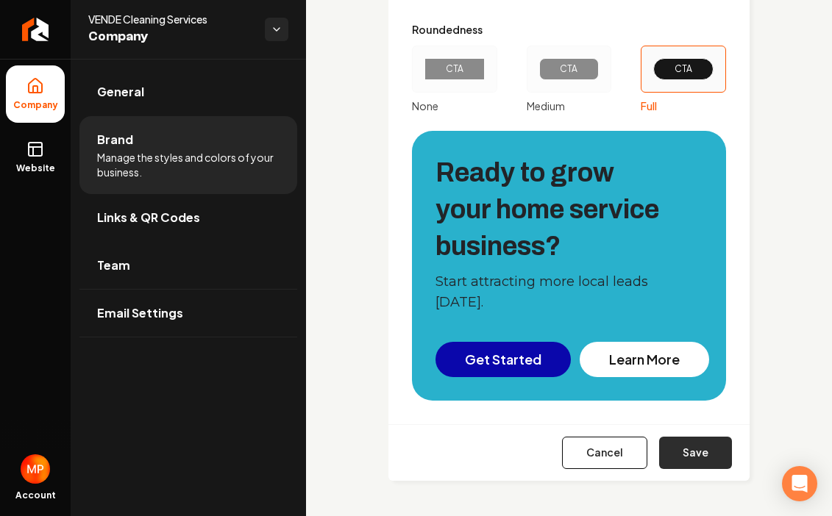
click at [703, 455] on button "Save" at bounding box center [695, 453] width 73 height 32
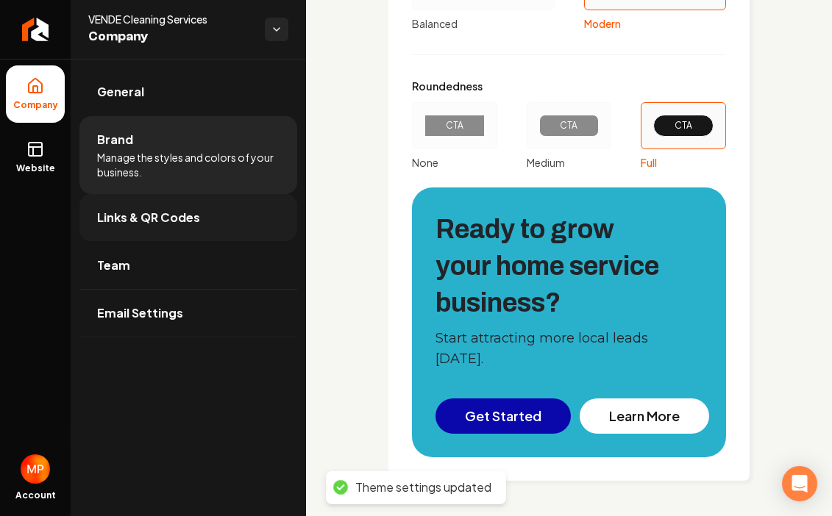
click at [209, 224] on link "Links & QR Codes" at bounding box center [188, 217] width 218 height 47
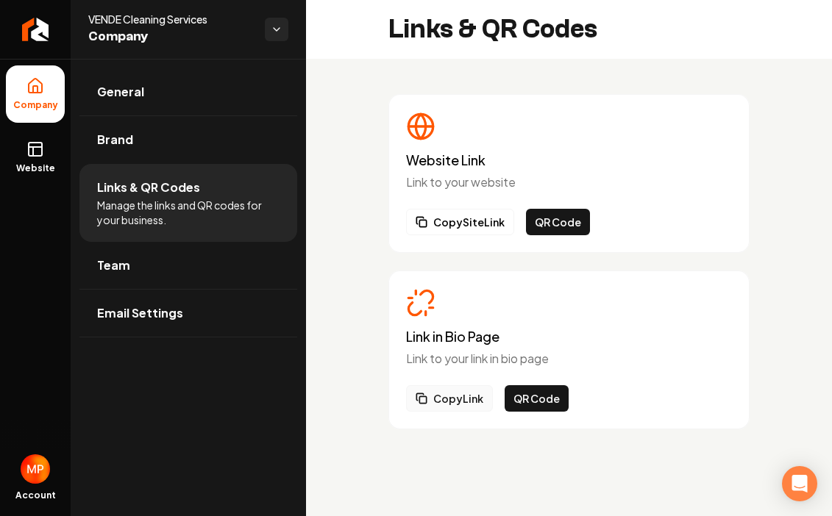
click at [464, 391] on button "Copy Link" at bounding box center [449, 398] width 87 height 26
click at [150, 267] on link "Team" at bounding box center [188, 265] width 218 height 47
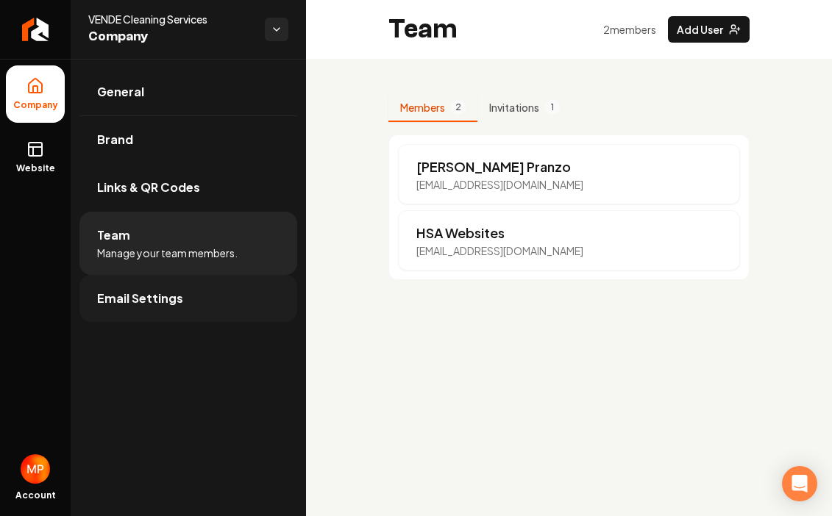
click at [190, 306] on link "Email Settings" at bounding box center [188, 298] width 218 height 47
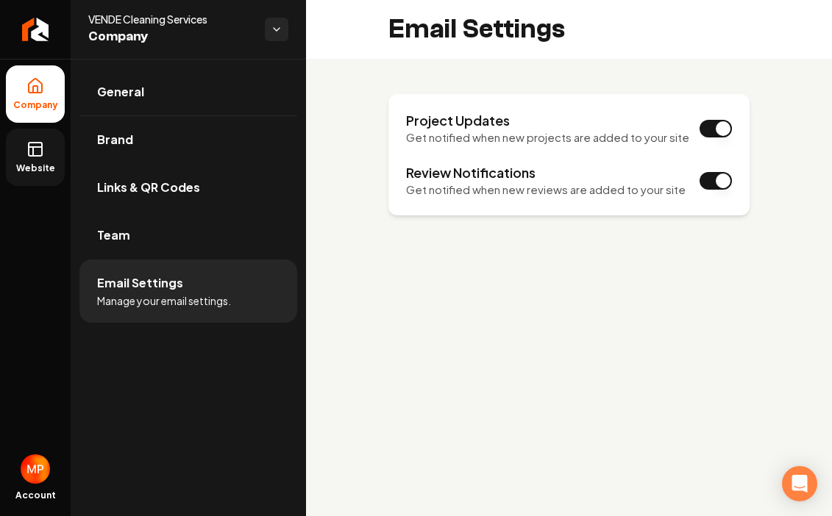
click at [40, 152] on icon at bounding box center [35, 150] width 18 height 18
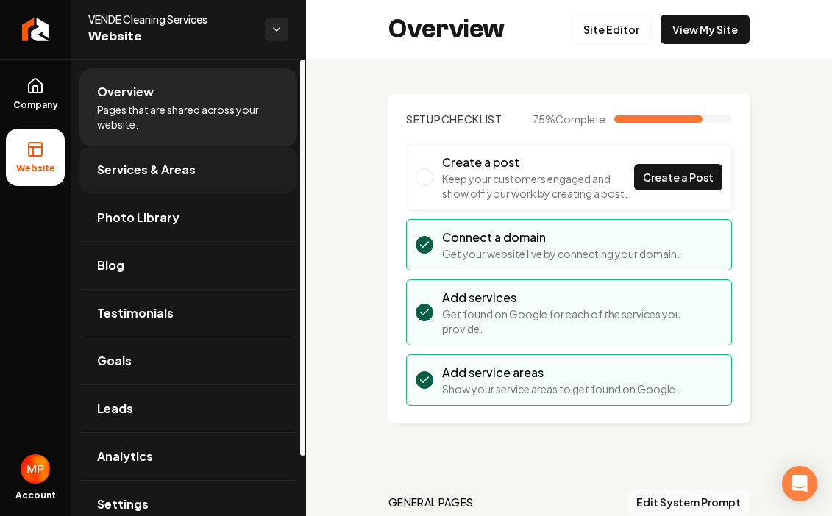
click at [230, 168] on link "Services & Areas" at bounding box center [188, 169] width 218 height 47
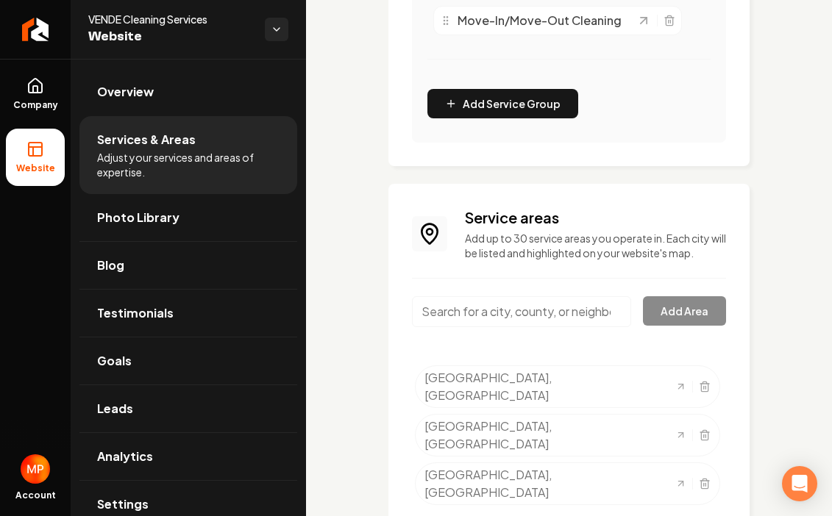
scroll to position [622, 0]
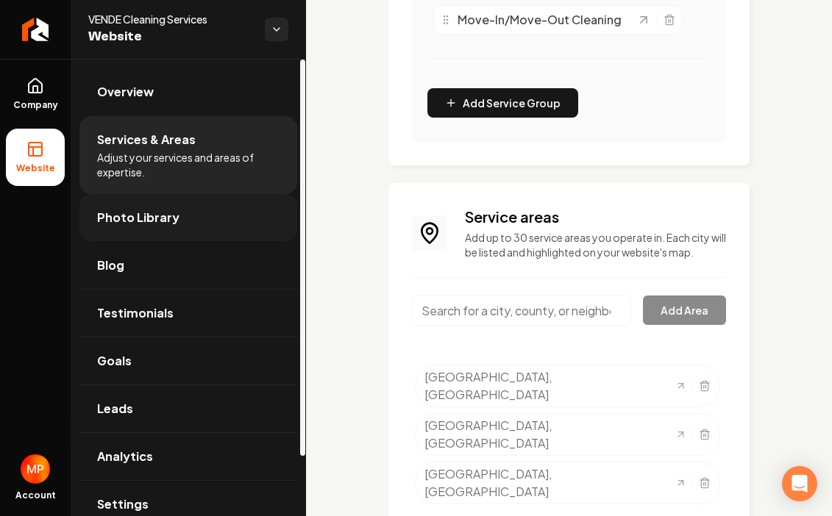
click at [202, 216] on link "Photo Library" at bounding box center [188, 217] width 218 height 47
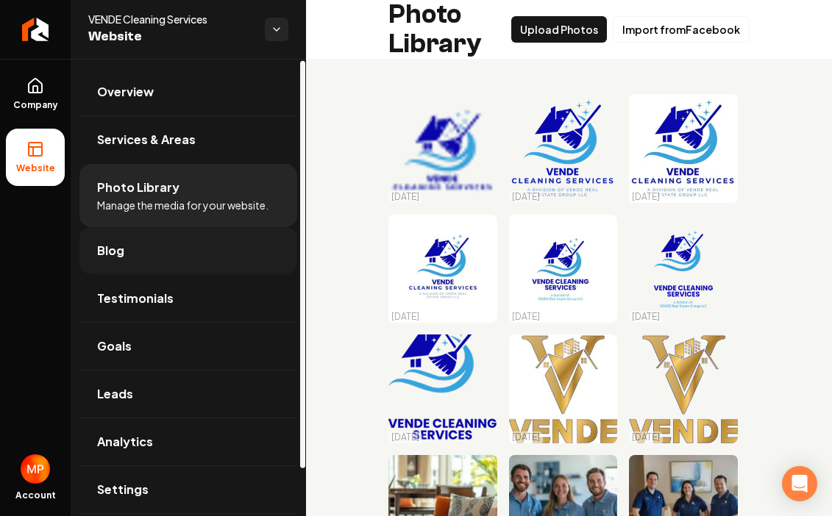
scroll to position [29, 0]
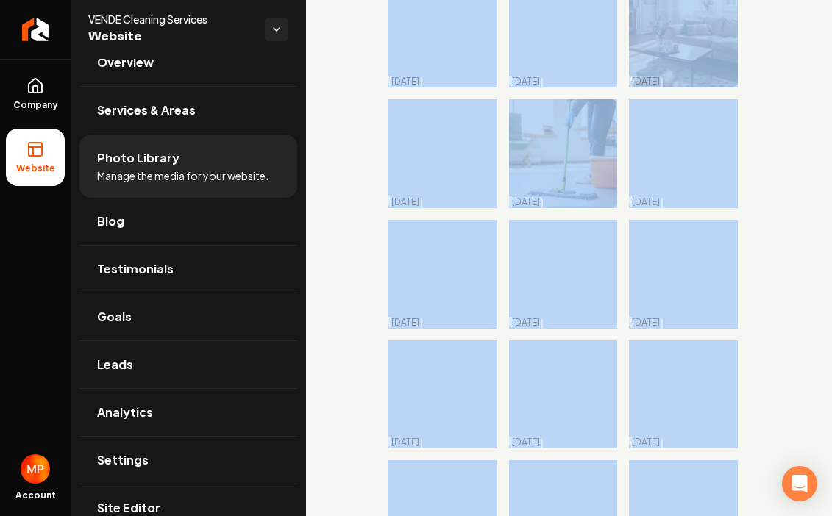
drag, startPoint x: 786, startPoint y: 334, endPoint x: 749, endPoint y: 508, distance: 177.5
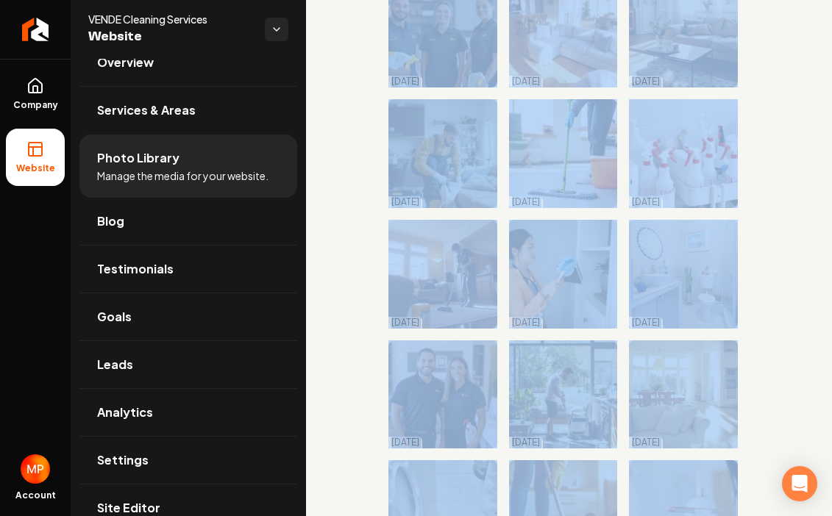
click at [749, 508] on div "10/04/25 10/04/25 10/04/25 10/04/25 10/04/25 09/29/25 09/29/25 09/22/25 09/22/2…" at bounding box center [569, 514] width 526 height 2105
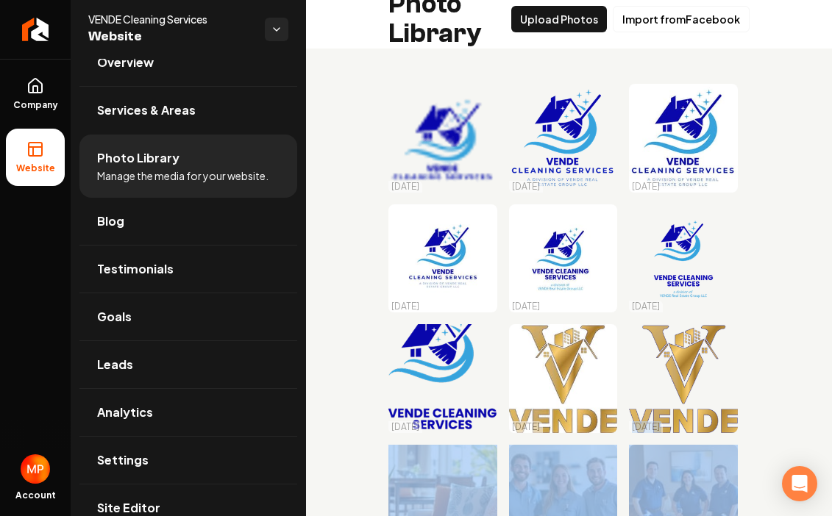
scroll to position [6, 0]
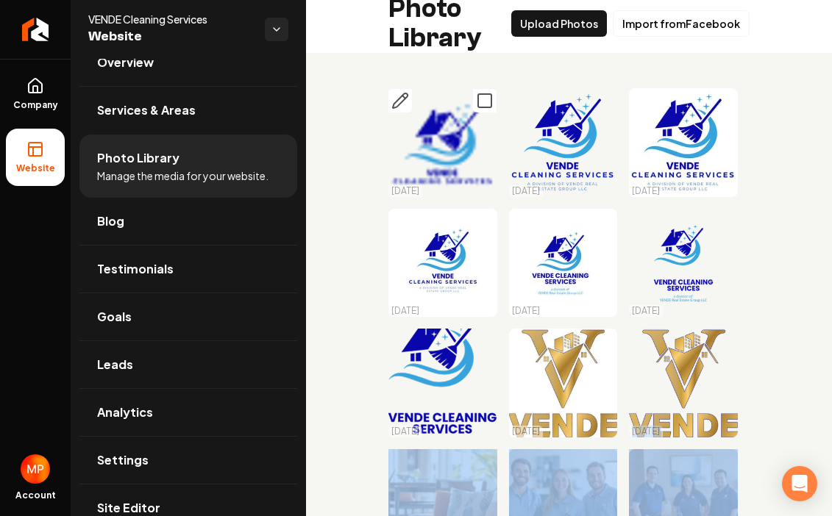
click at [482, 101] on icon "Main content area" at bounding box center [485, 101] width 18 height 18
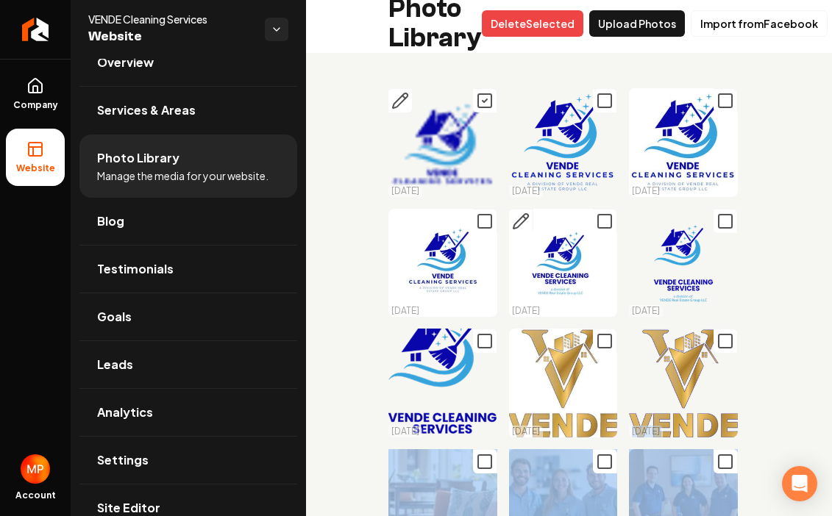
click at [608, 220] on icon "Main content area" at bounding box center [605, 222] width 18 height 18
click at [486, 216] on icon "Main content area" at bounding box center [485, 222] width 18 height 18
click at [728, 216] on icon "Main content area" at bounding box center [726, 222] width 18 height 18
click at [483, 335] on rect "Main content area" at bounding box center [484, 341] width 13 height 13
click at [607, 339] on icon "Main content area" at bounding box center [605, 342] width 18 height 18
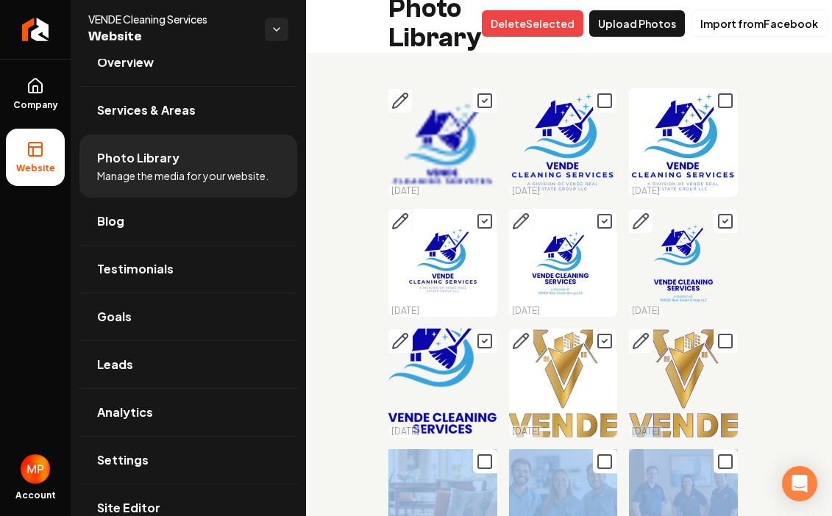
click at [730, 340] on icon "Main content area" at bounding box center [726, 342] width 18 height 18
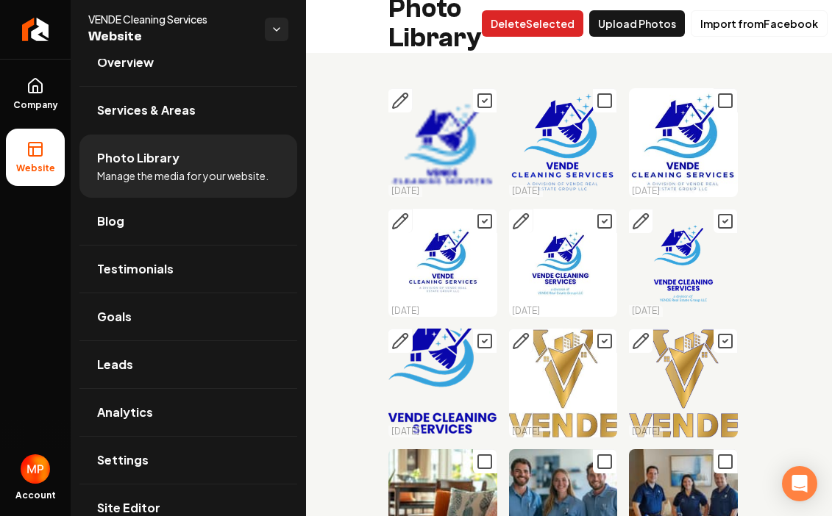
click at [525, 20] on button "Delet e Selected" at bounding box center [533, 23] width 102 height 26
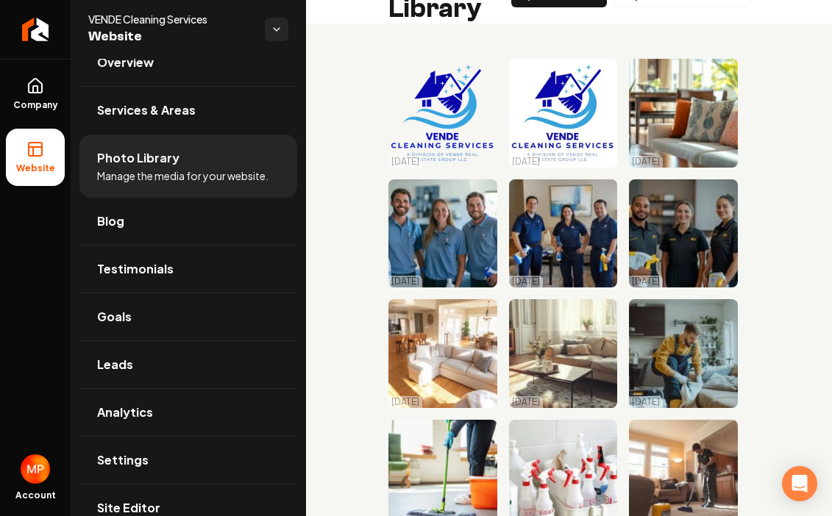
scroll to position [0, 0]
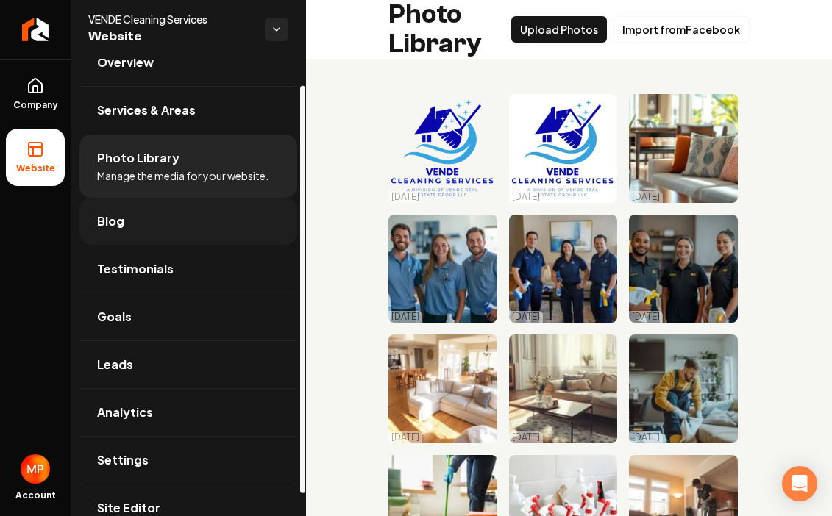
click at [123, 224] on span "Blog" at bounding box center [110, 222] width 27 height 18
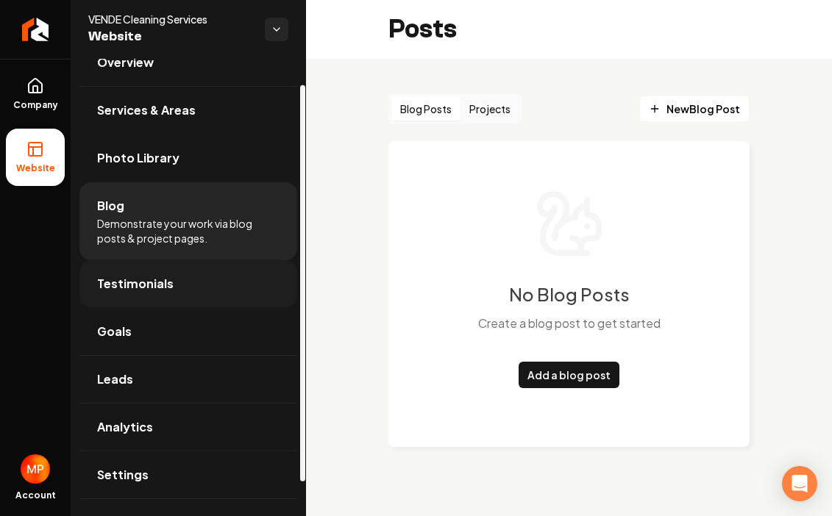
click at [151, 280] on span "Testimonials" at bounding box center [135, 284] width 77 height 18
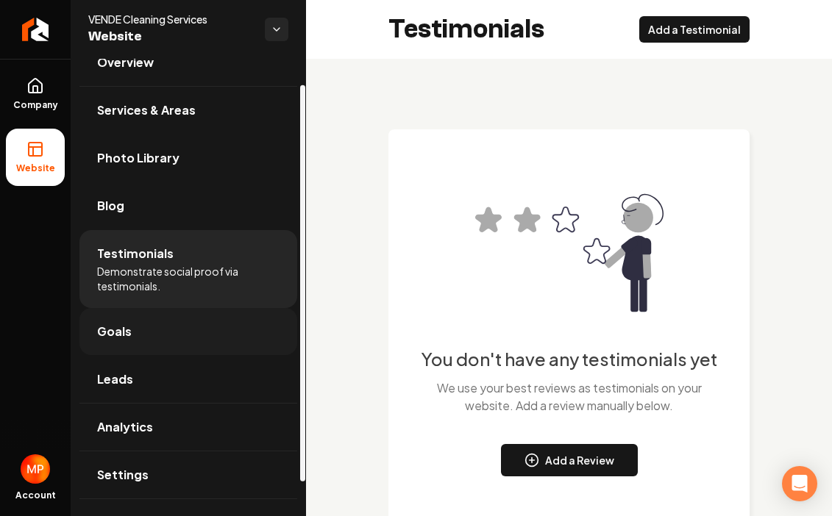
click at [179, 326] on link "Goals" at bounding box center [188, 331] width 218 height 47
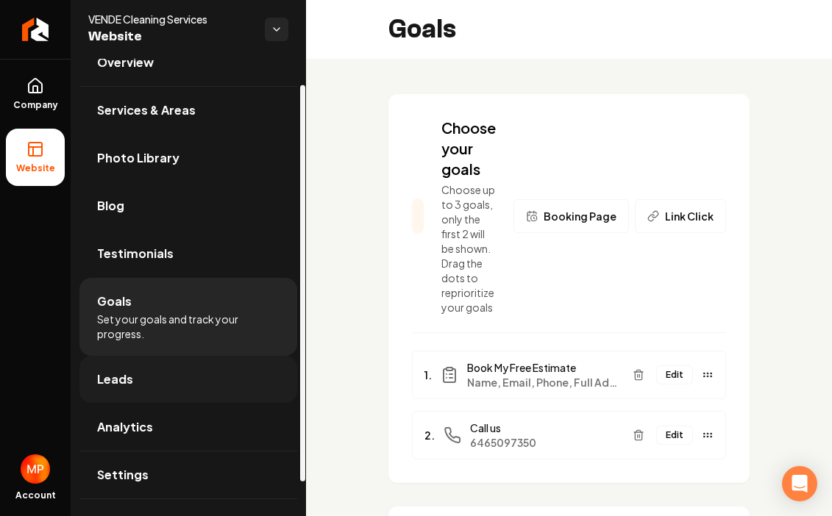
click at [188, 378] on link "Leads" at bounding box center [188, 379] width 218 height 47
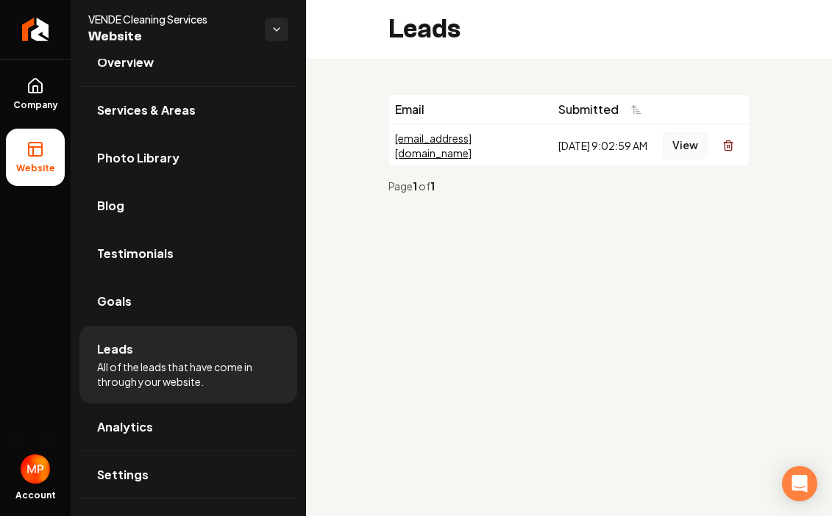
click at [677, 144] on button "View" at bounding box center [685, 145] width 45 height 26
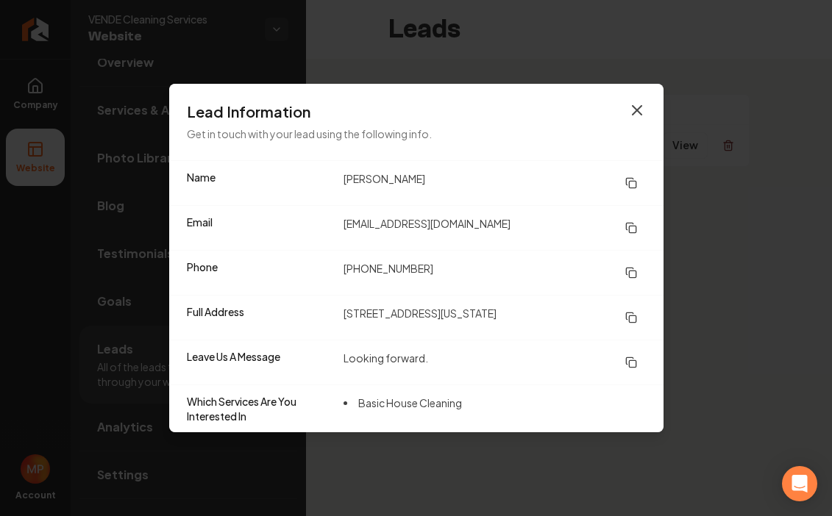
click at [639, 107] on icon "button" at bounding box center [637, 110] width 9 height 9
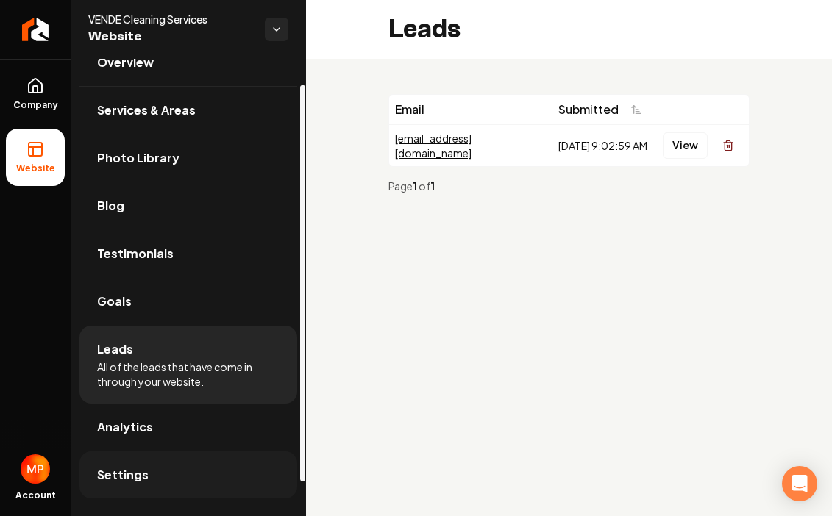
click at [192, 466] on link "Settings" at bounding box center [188, 475] width 218 height 47
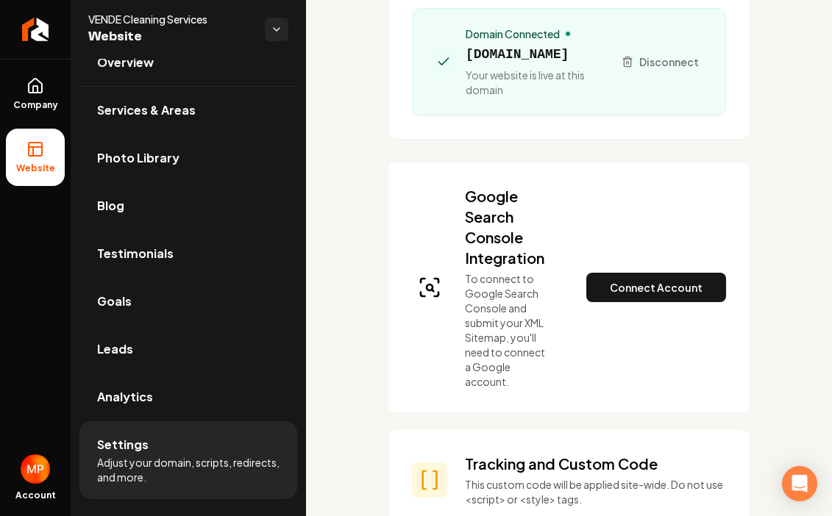
scroll to position [206, 0]
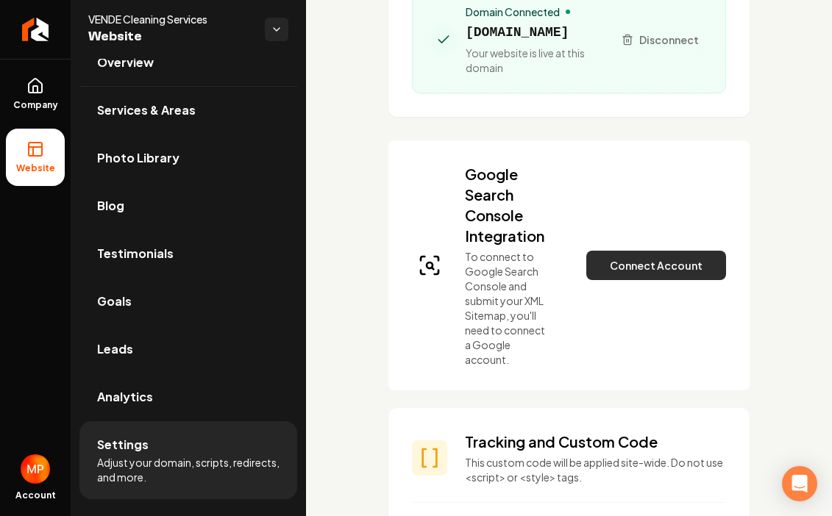
click at [669, 251] on button "Connect Account" at bounding box center [656, 265] width 140 height 29
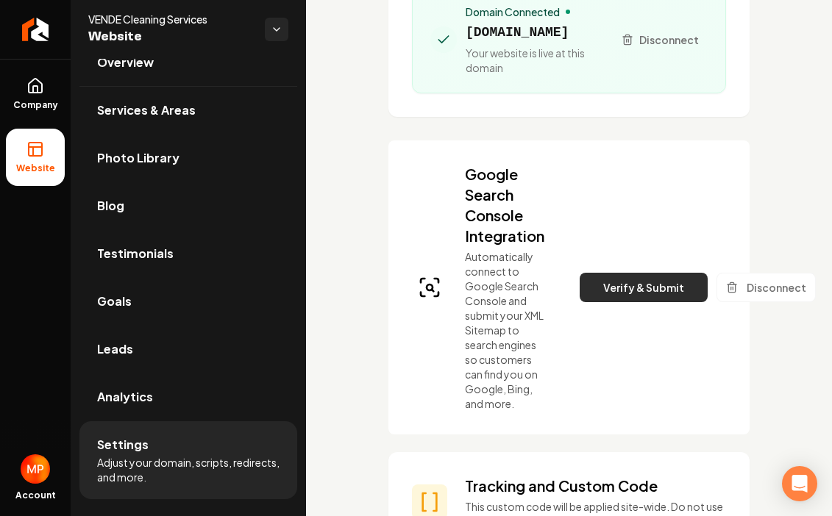
click at [658, 273] on button "Verify & Submit" at bounding box center [644, 287] width 128 height 29
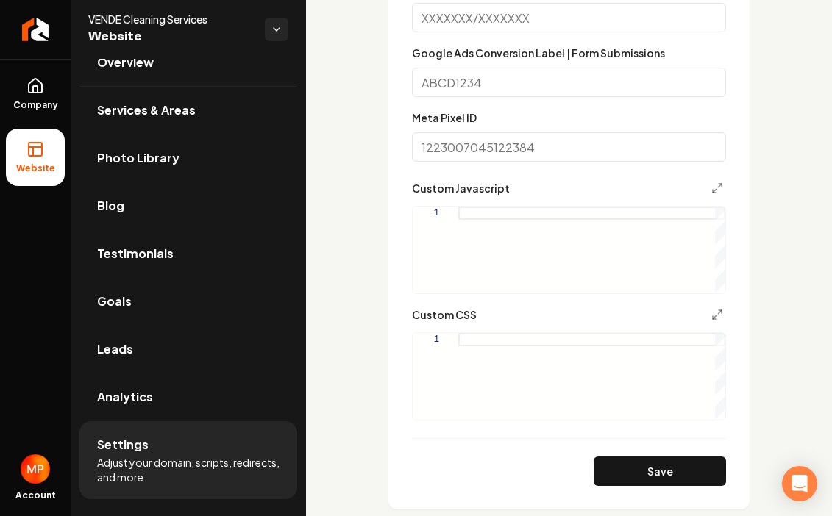
scroll to position [1059, 0]
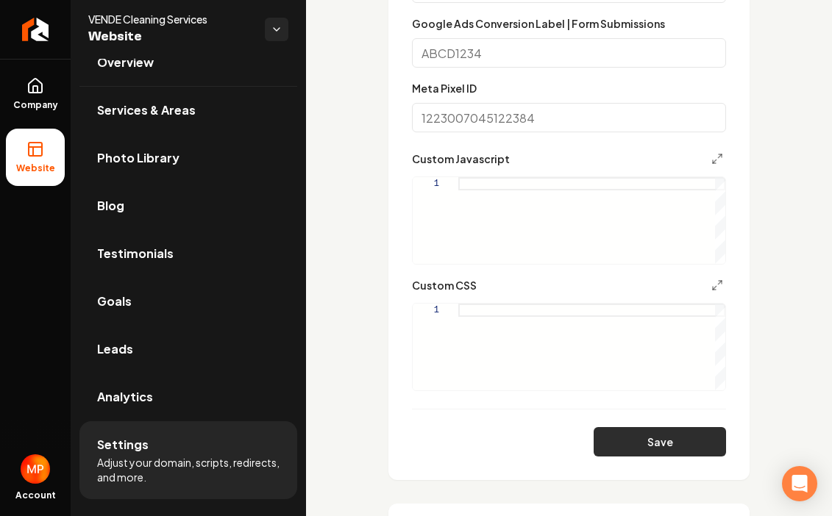
click at [658, 427] on button "Save" at bounding box center [660, 441] width 132 height 29
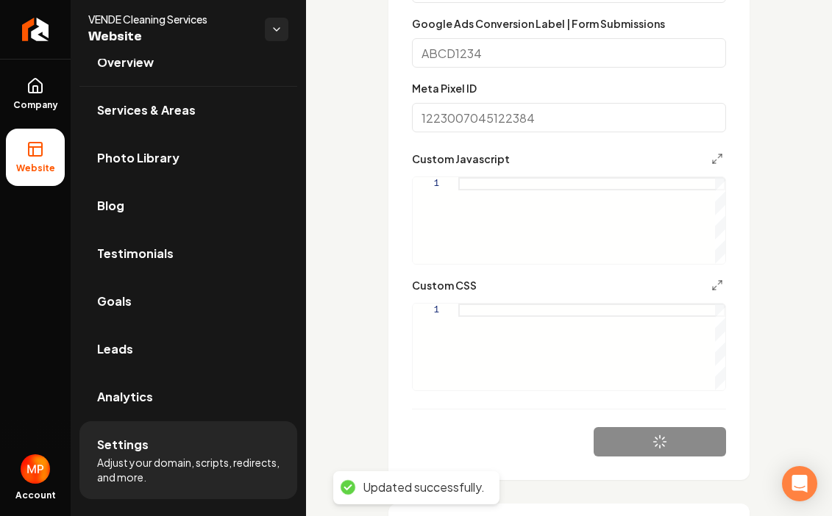
click at [772, 401] on div "Custom domain Connect and configure a custom domain. Domain Connected vendeclea…" at bounding box center [569, 24] width 526 height 2049
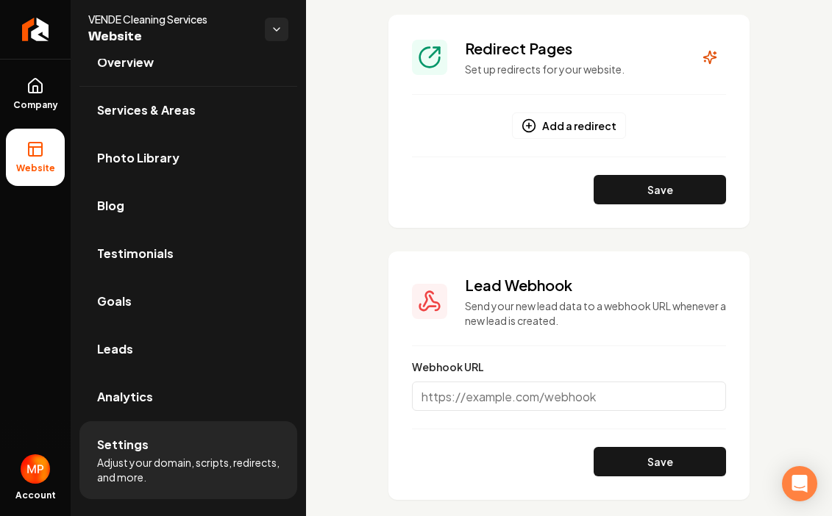
scroll to position [1559, 0]
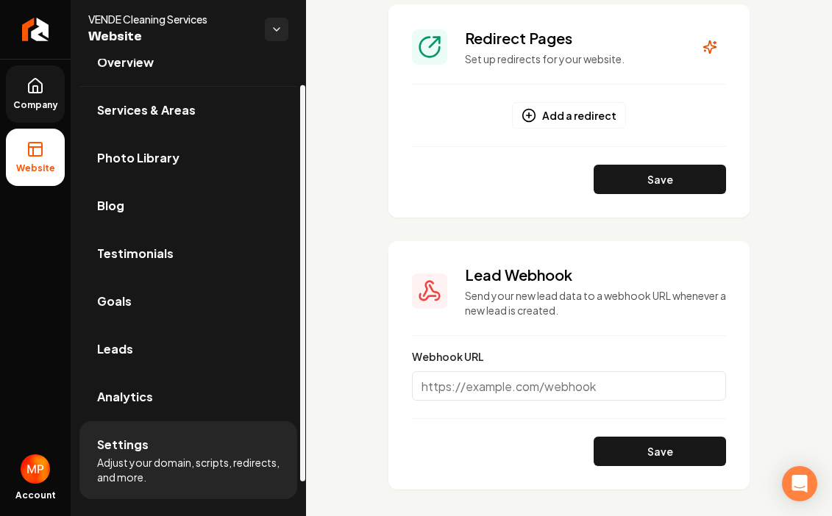
click at [54, 88] on link "Company" at bounding box center [35, 93] width 59 height 57
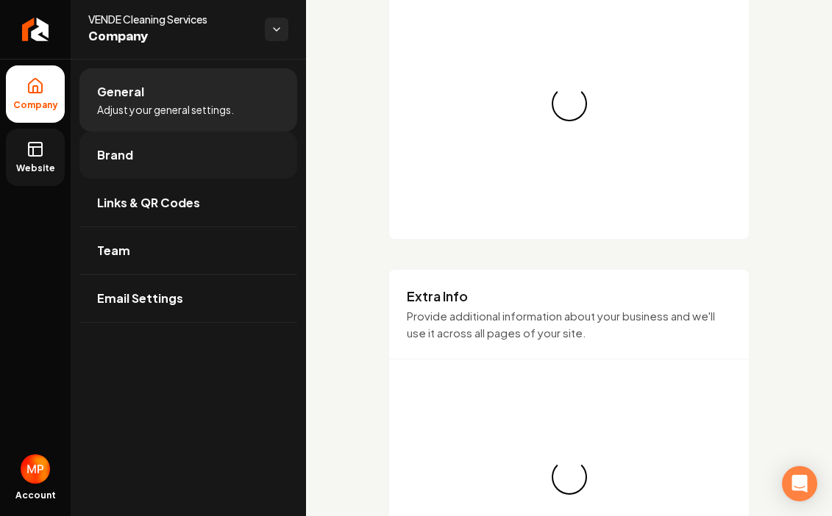
scroll to position [1559, 0]
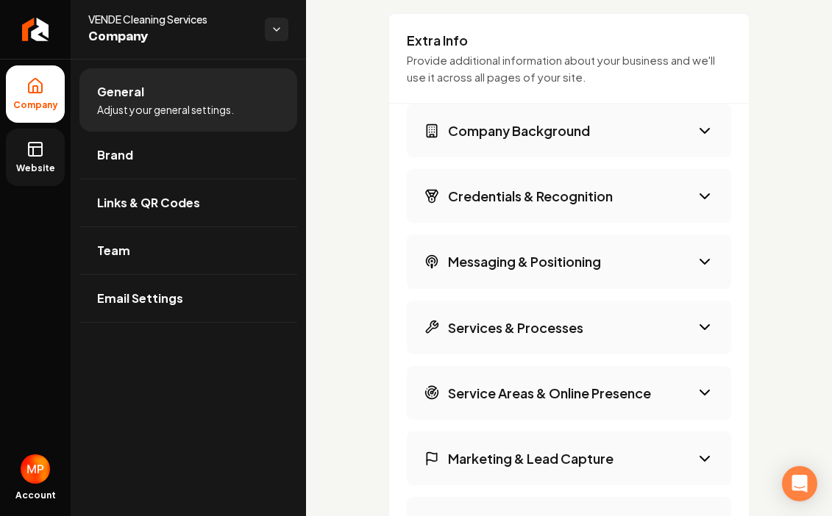
scroll to position [2000, 0]
click at [709, 126] on icon "Main content area" at bounding box center [705, 132] width 18 height 18
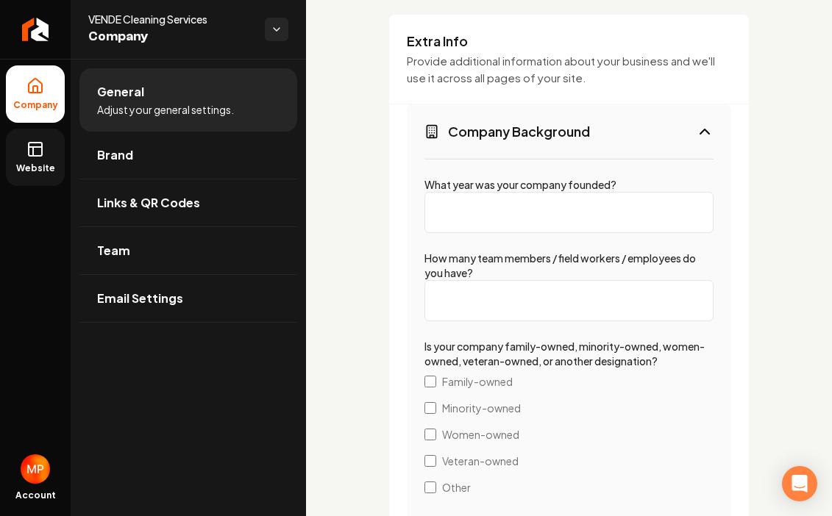
type input "0"
click at [541, 203] on input "What year was your company founded?" at bounding box center [568, 212] width 289 height 41
type input "2025"
click at [495, 308] on input "0" at bounding box center [568, 300] width 289 height 41
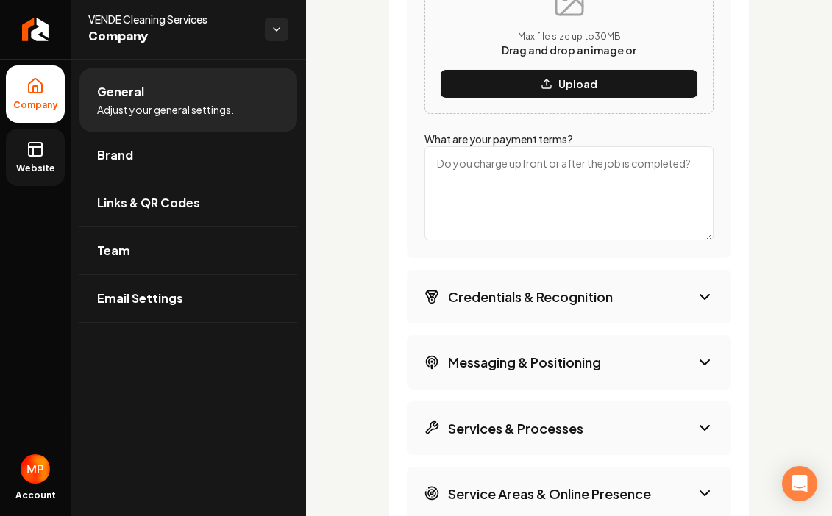
scroll to position [2883, 0]
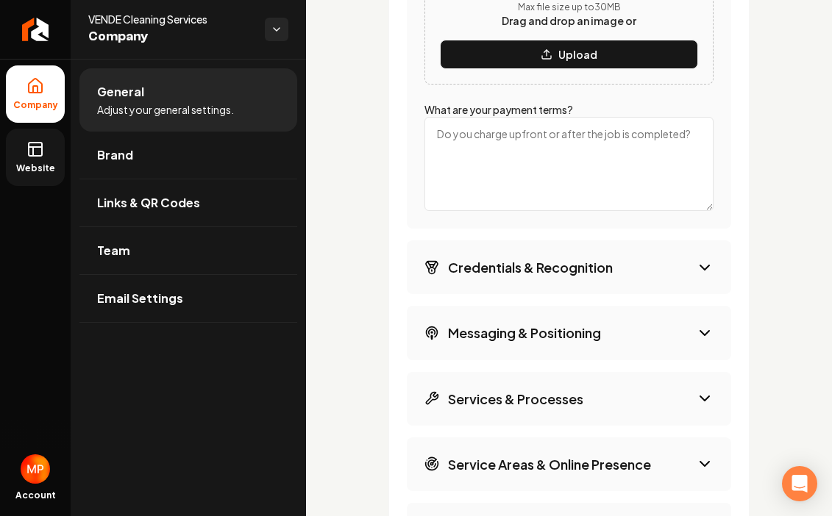
click at [704, 338] on icon "Main content area" at bounding box center [705, 333] width 18 height 18
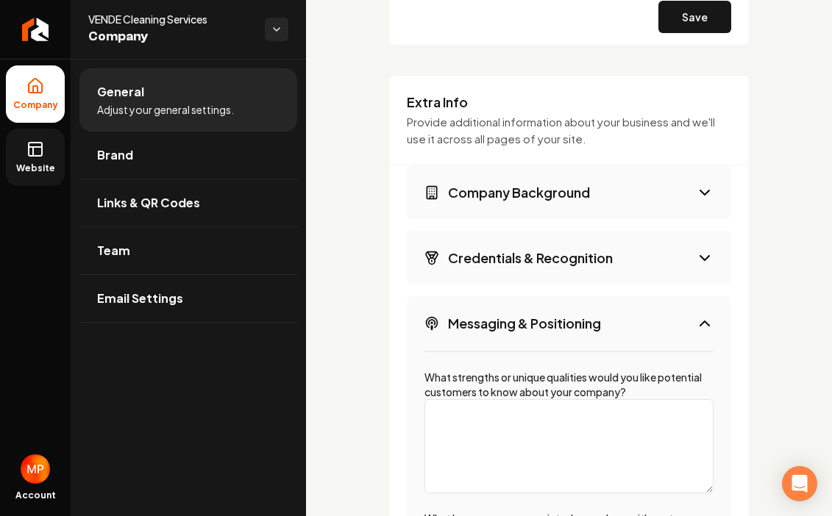
scroll to position [2498, 0]
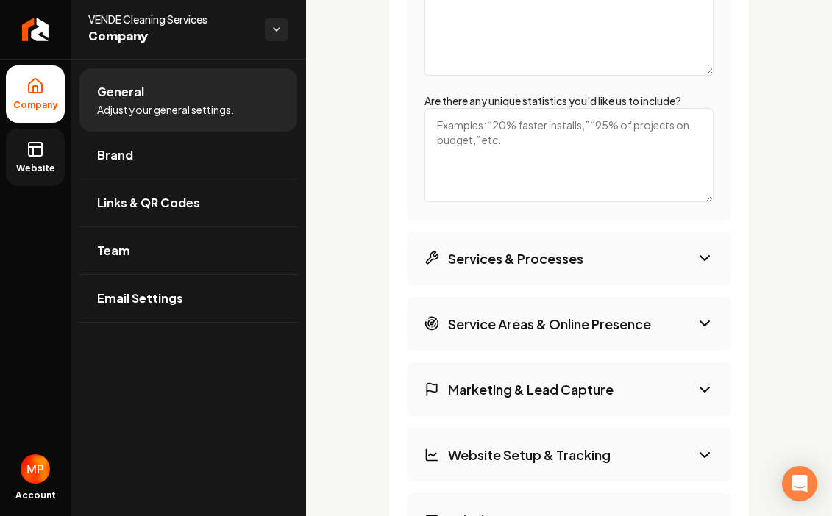
click at [43, 474] on img "Open user button" at bounding box center [35, 469] width 29 height 29
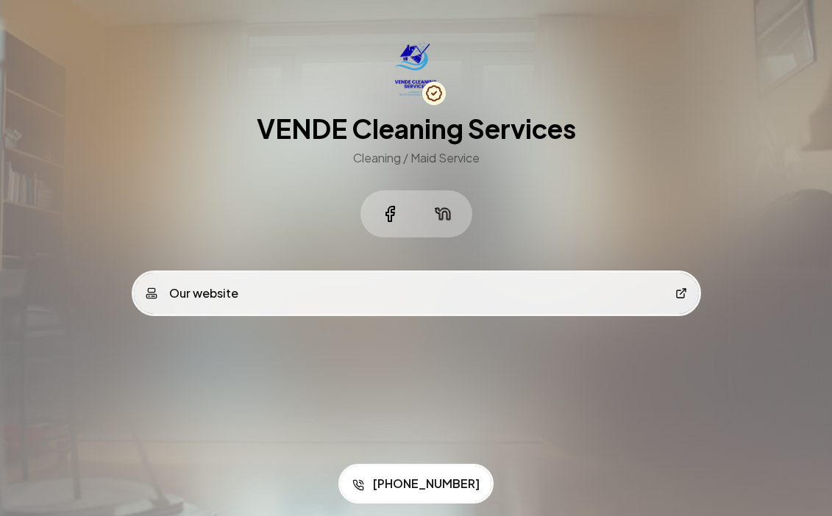
click at [634, 197] on div "VENDE Cleaning Services Cleaning / Maid Service" at bounding box center [416, 139] width 565 height 196
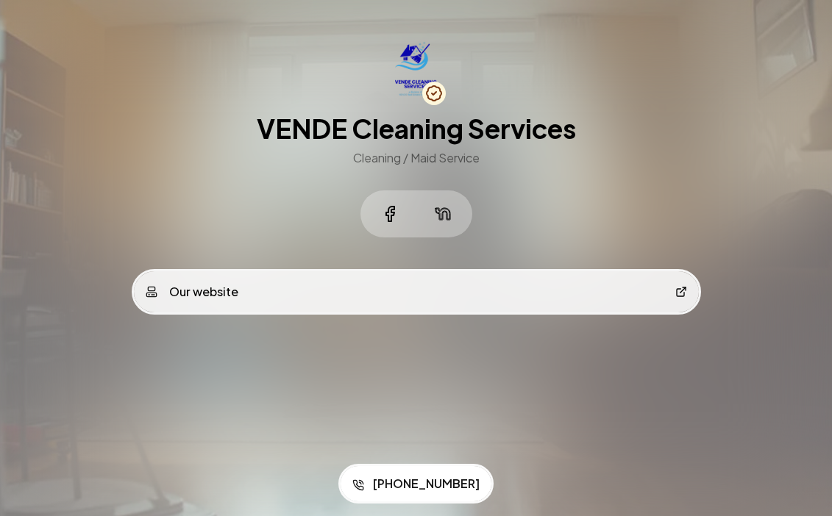
click at [406, 292] on link "Our website" at bounding box center [416, 291] width 565 height 41
